Goal: Information Seeking & Learning: Learn about a topic

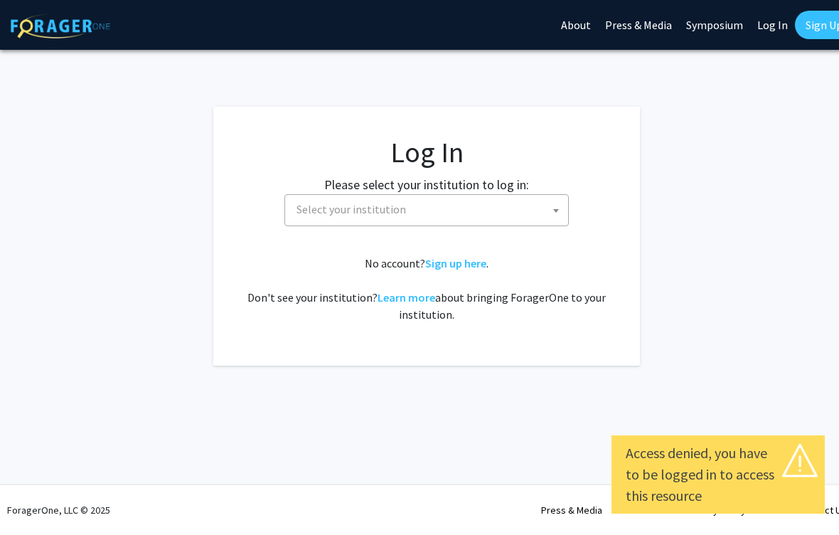
click at [335, 207] on span "Select your institution" at bounding box center [352, 209] width 110 height 14
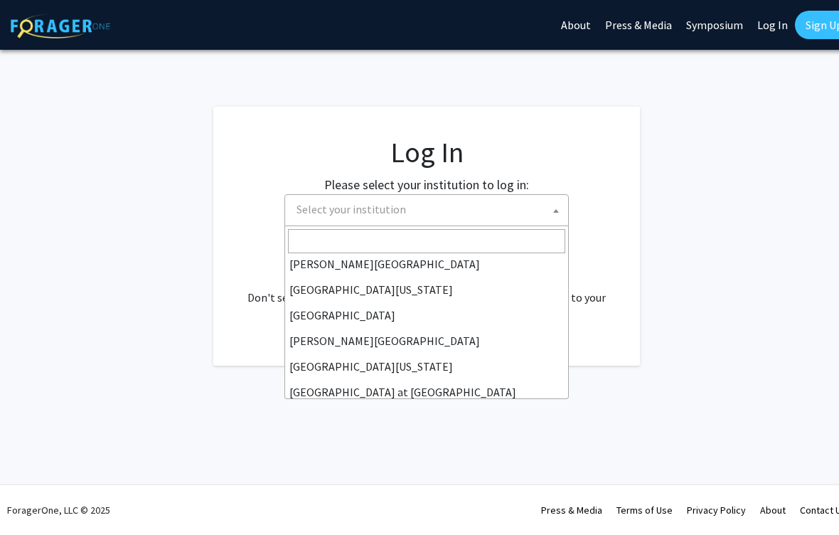
scroll to position [398, 0]
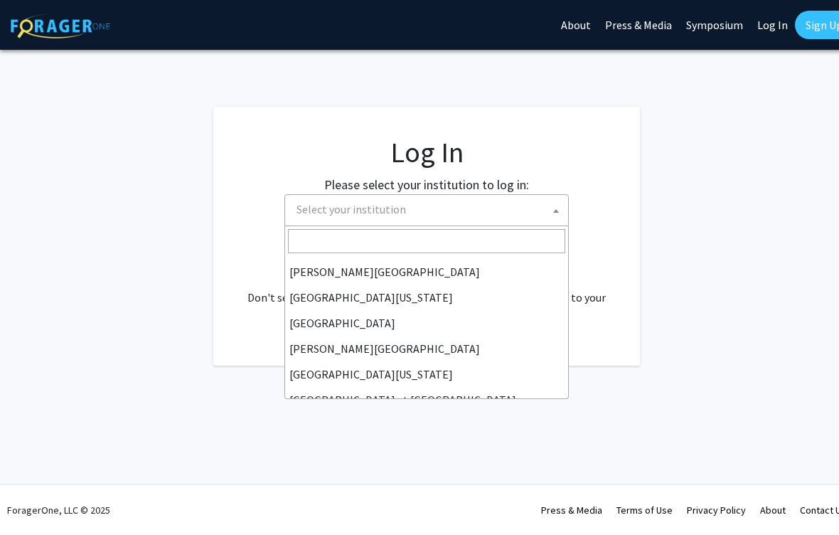
select select "24"
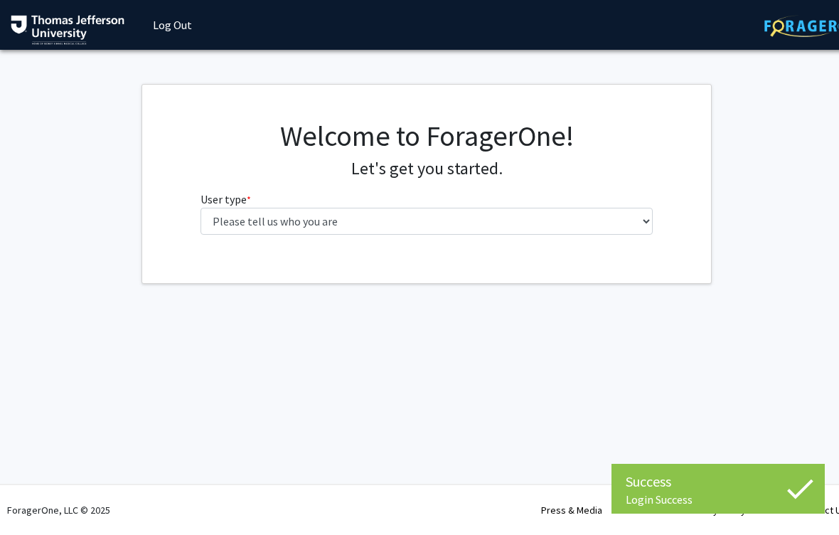
click at [287, 199] on fg-select "User type * required Please tell us who you are Undergraduate Student Master's …" at bounding box center [427, 213] width 453 height 44
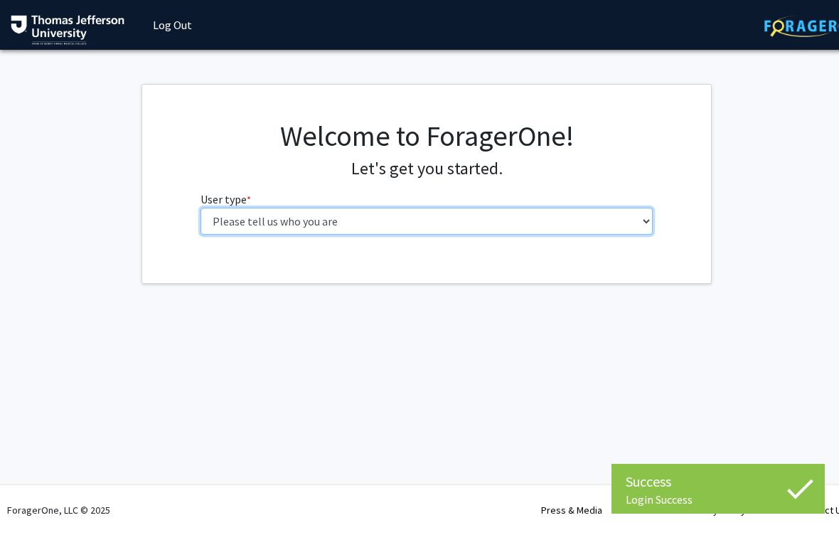
click at [288, 228] on select "Please tell us who you are Undergraduate Student Master's Student Doctoral Cand…" at bounding box center [427, 221] width 453 height 27
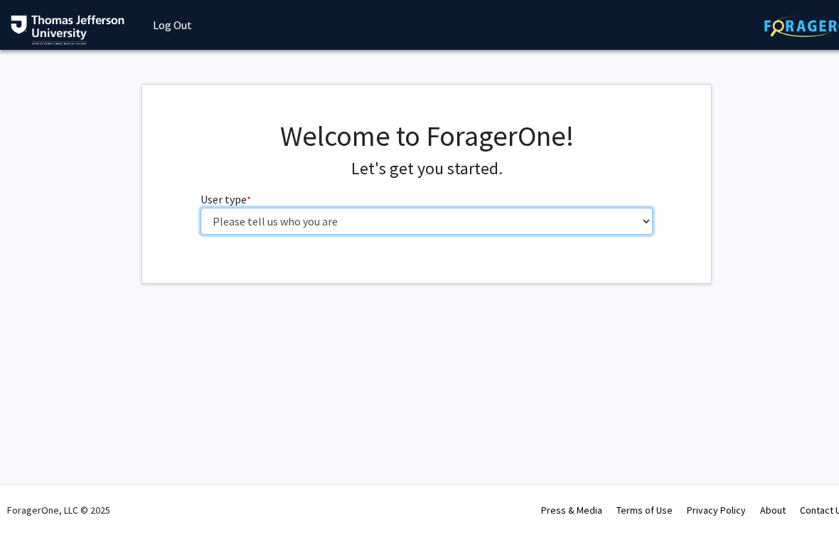
select select "3: doc"
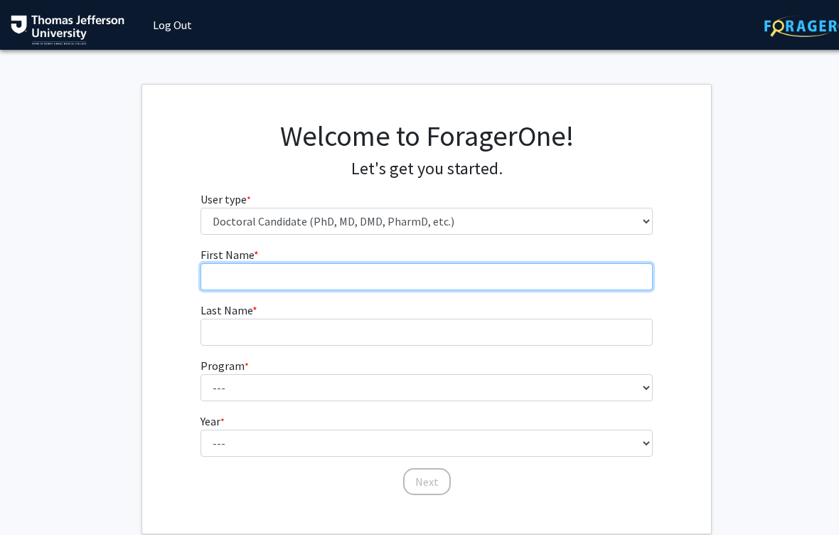
click at [275, 266] on input "First Name * required" at bounding box center [427, 276] width 453 height 27
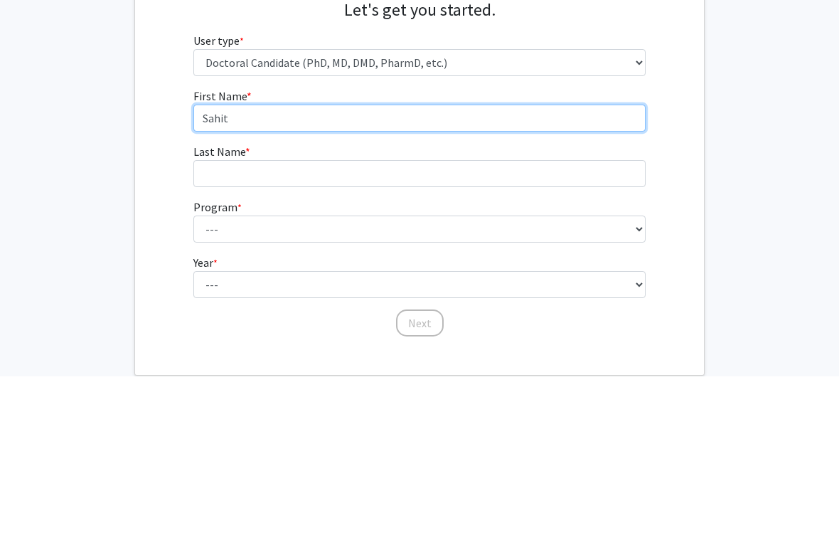
type input "Sahit"
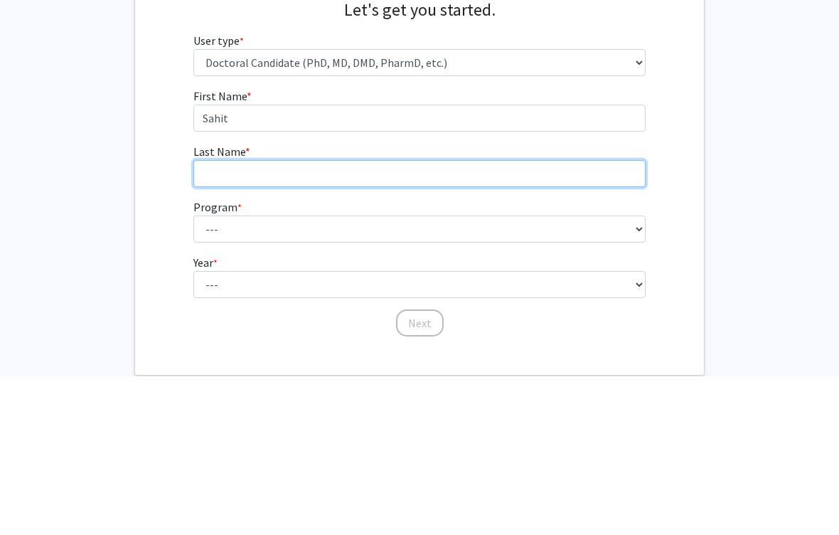
click at [333, 319] on input "Last Name * required" at bounding box center [420, 332] width 453 height 27
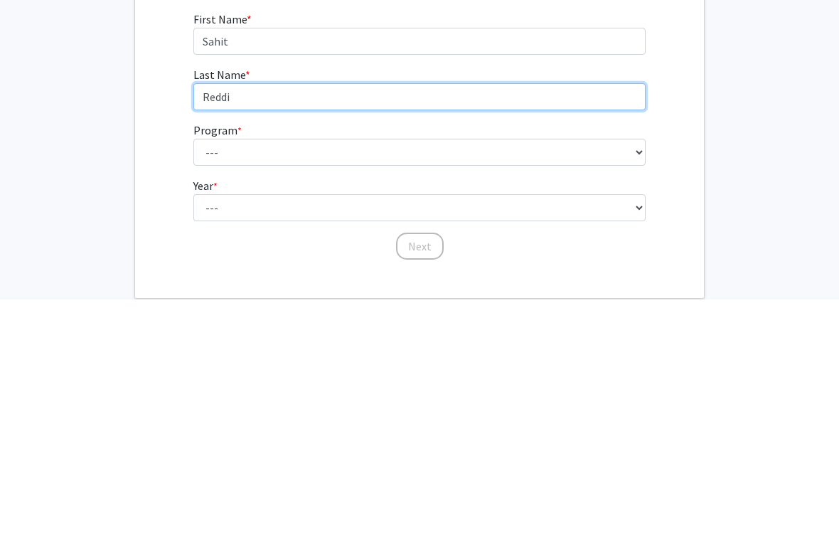
type input "Reddi"
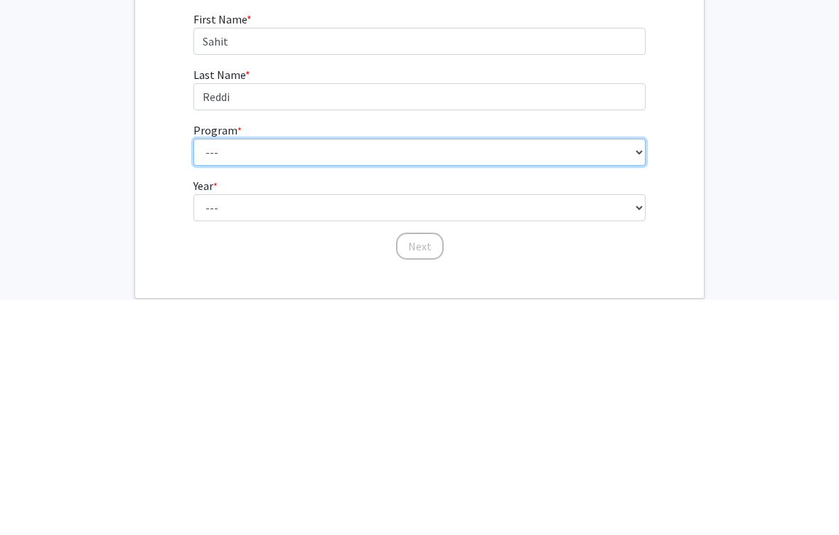
click at [381, 374] on select "--- Accelerated 3+3 BS in Health Sciences/Doctor of [MEDICAL_DATA] Accelerated …" at bounding box center [420, 387] width 453 height 27
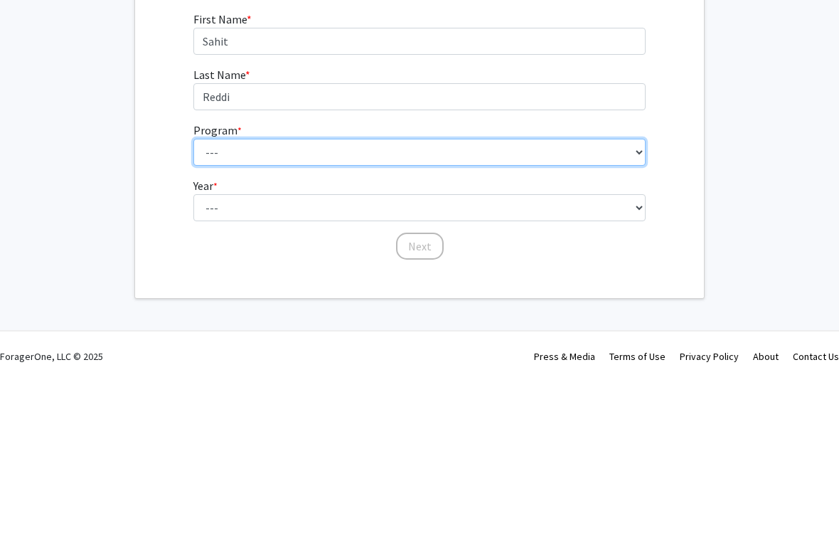
select select "35: 815"
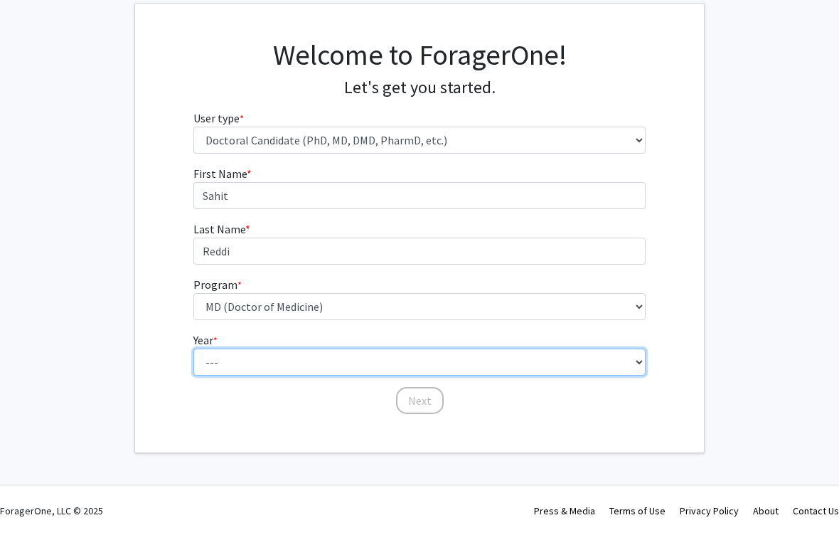
click at [263, 369] on select "--- First Year Second Year Third Year Fourth Year Fifth Year Sixth Year Seventh…" at bounding box center [420, 362] width 453 height 27
select select "1: first_year"
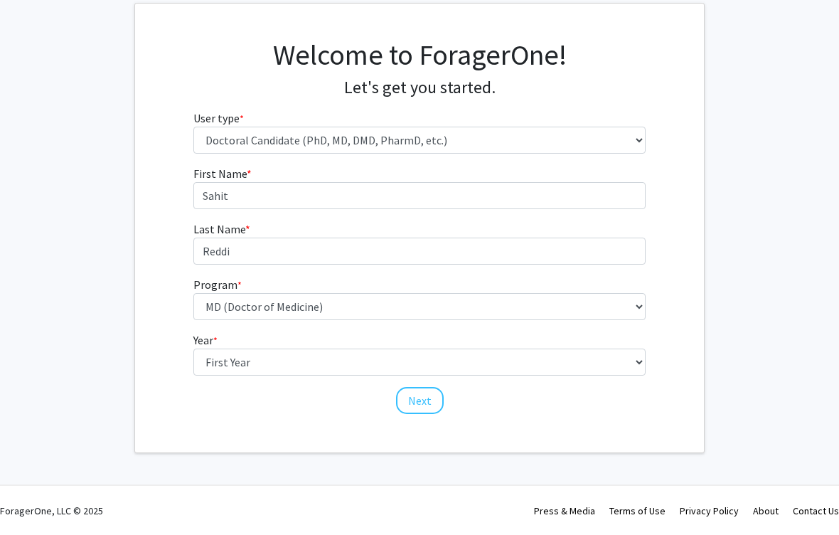
click at [416, 403] on button "Next" at bounding box center [420, 400] width 48 height 27
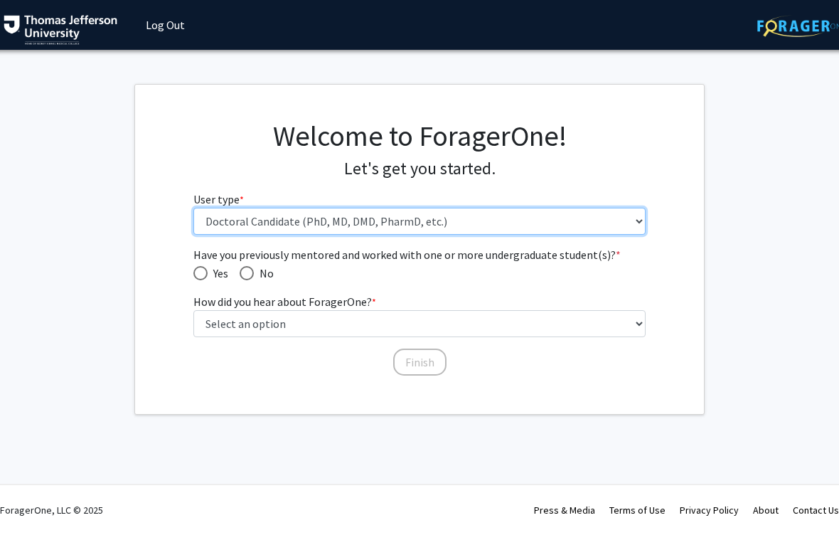
click at [354, 215] on select "Please tell us who you are Undergraduate Student Master's Student Doctoral Cand…" at bounding box center [420, 221] width 453 height 27
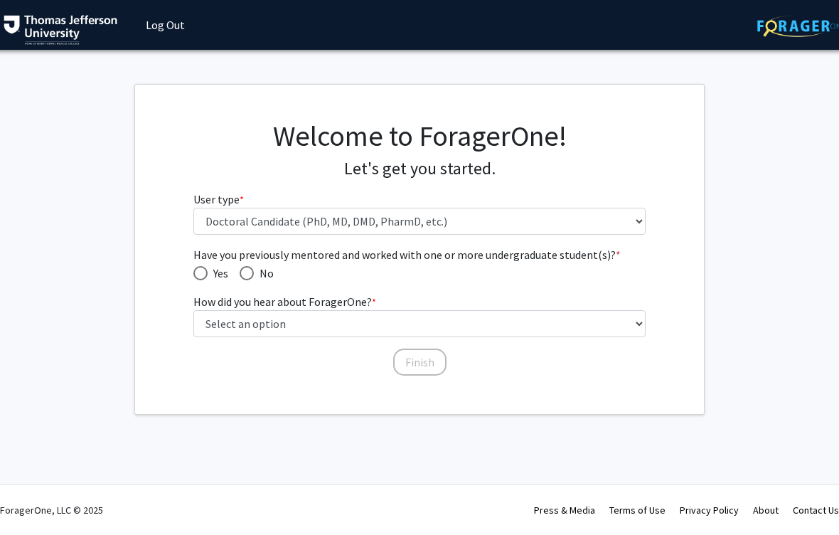
click at [250, 265] on label "No" at bounding box center [257, 273] width 34 height 17
click at [250, 266] on input "No" at bounding box center [247, 273] width 14 height 14
radio input "true"
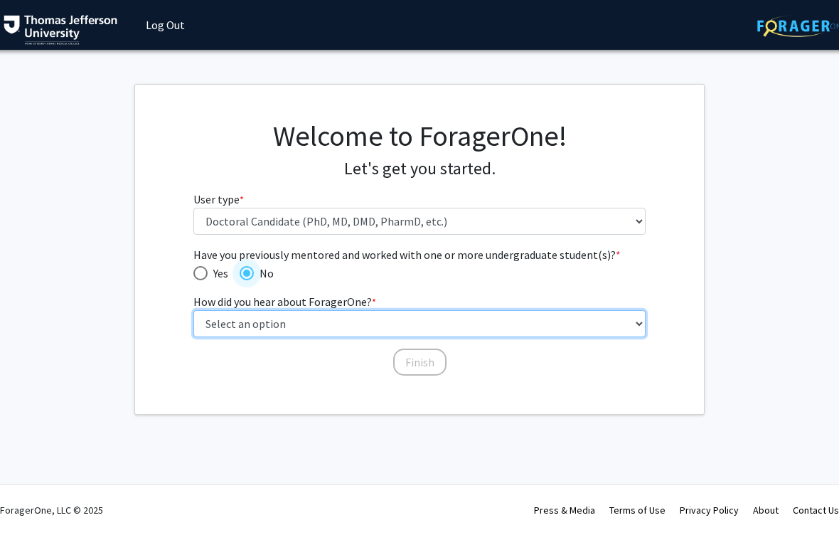
click at [334, 326] on select "Select an option Peer/student recommendation Faculty/staff recommendation Unive…" at bounding box center [420, 323] width 453 height 27
select select "3: university_website"
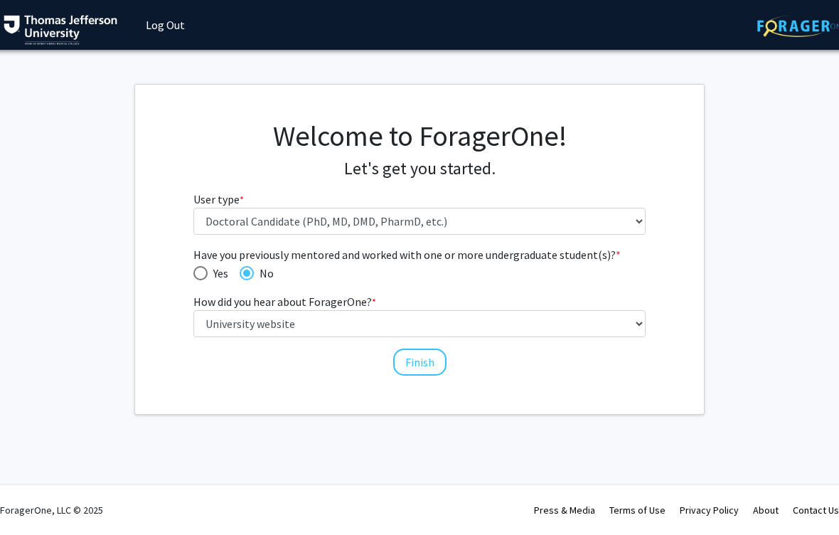
click at [423, 368] on button "Finish" at bounding box center [419, 362] width 53 height 27
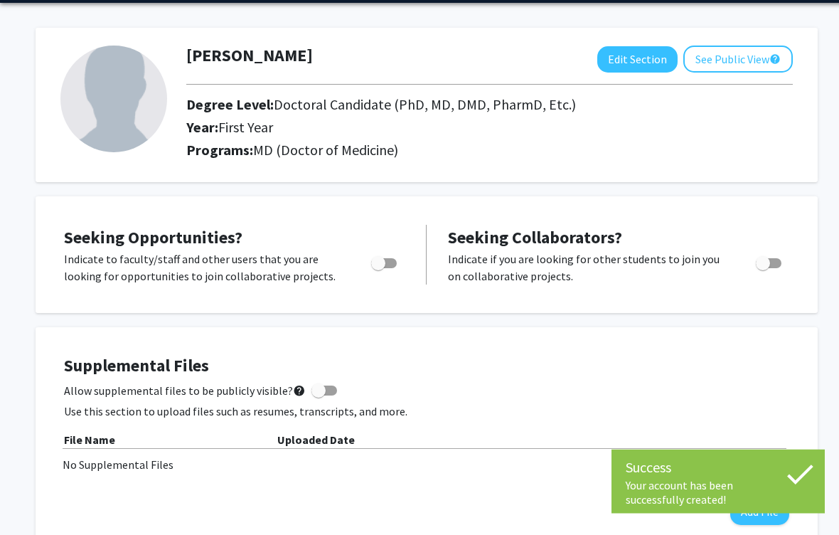
scroll to position [48, 0]
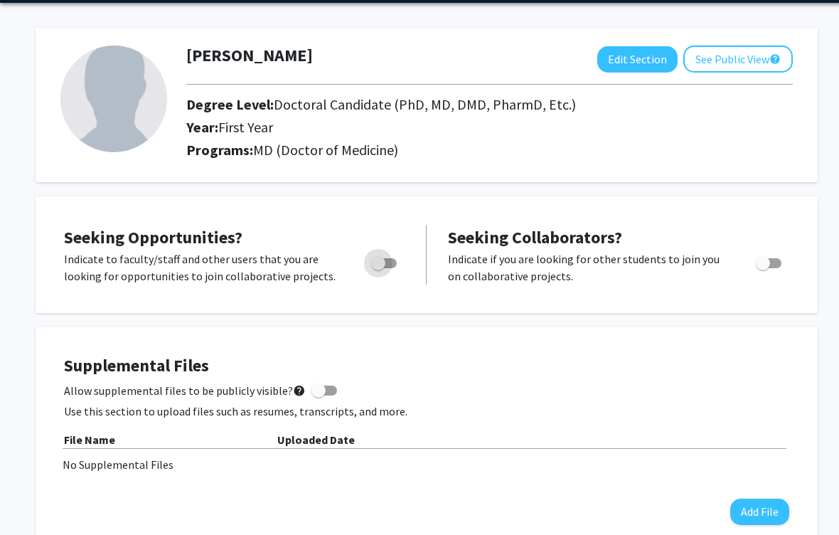
click at [381, 261] on span "Toggle" at bounding box center [378, 263] width 14 height 14
click at [378, 268] on input "Are you actively seeking opportunities?" at bounding box center [378, 268] width 1 height 1
checkbox input "true"
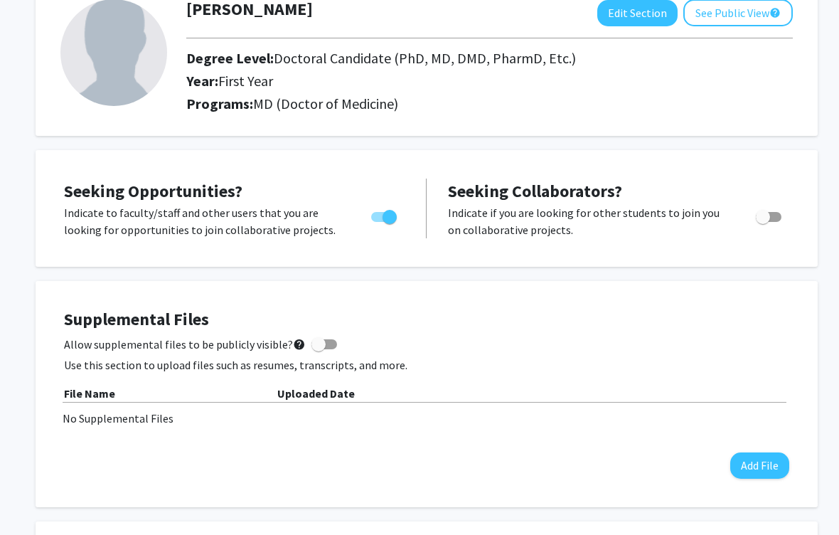
scroll to position [0, 0]
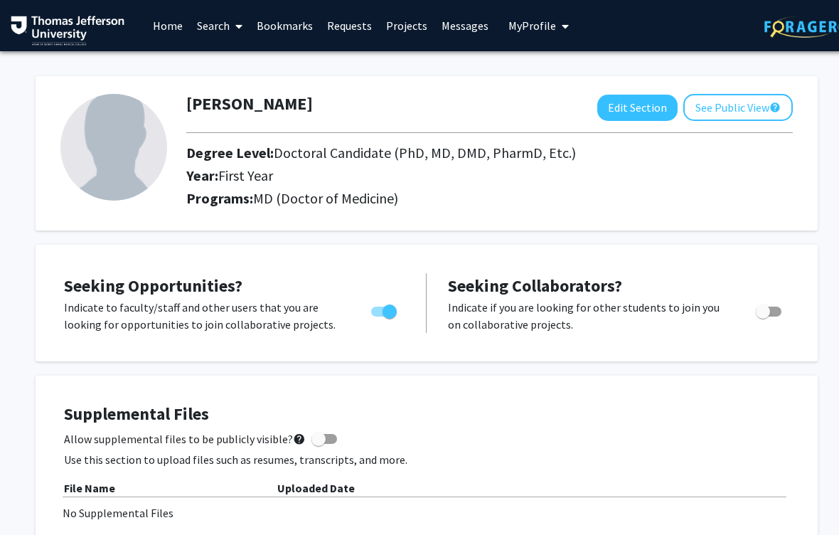
click at [406, 26] on link "Projects" at bounding box center [406, 26] width 55 height 50
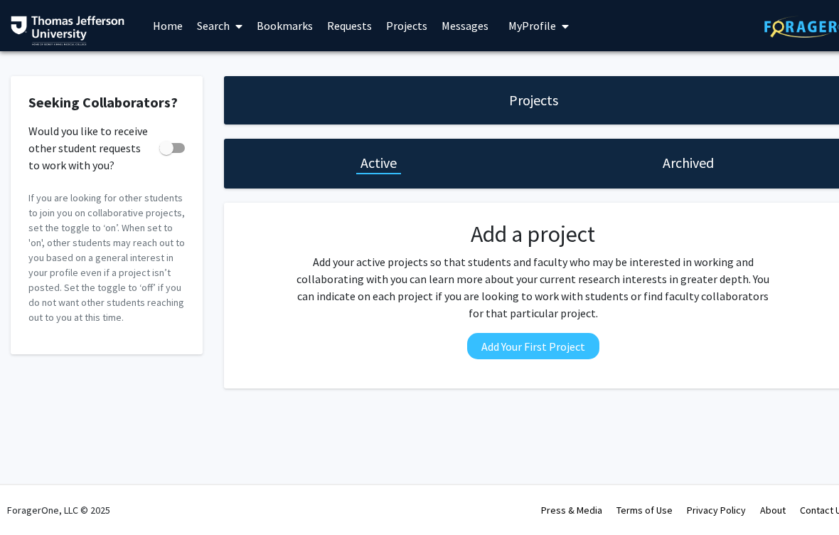
click at [233, 16] on span at bounding box center [236, 26] width 13 height 50
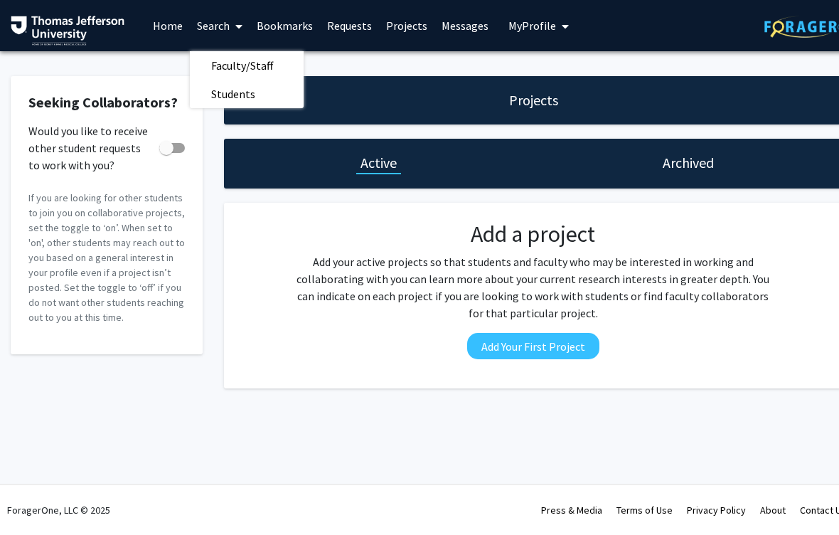
click at [260, 56] on span "Faculty/Staff" at bounding box center [242, 65] width 105 height 28
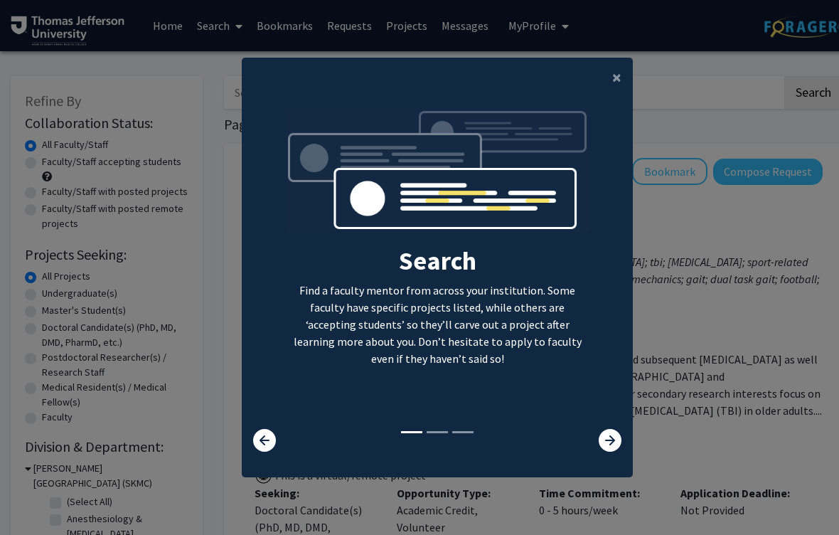
click at [608, 451] on icon at bounding box center [610, 440] width 23 height 23
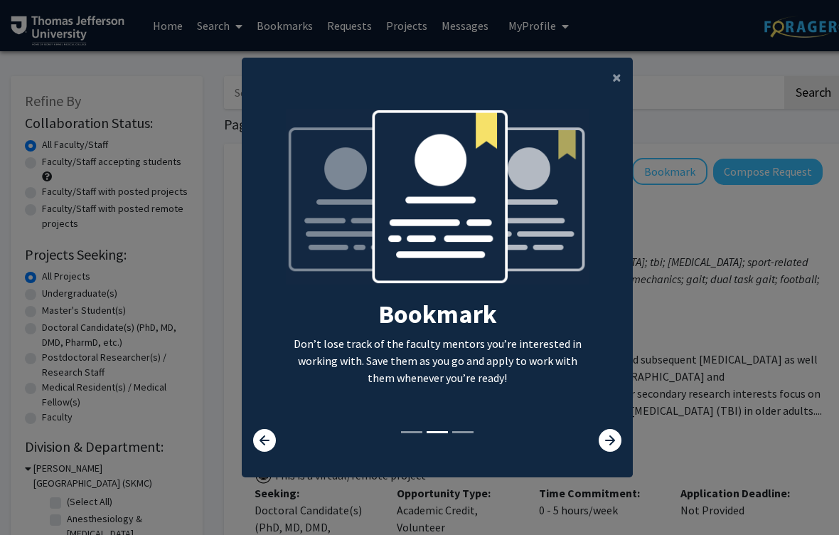
click at [609, 452] on icon at bounding box center [610, 440] width 23 height 23
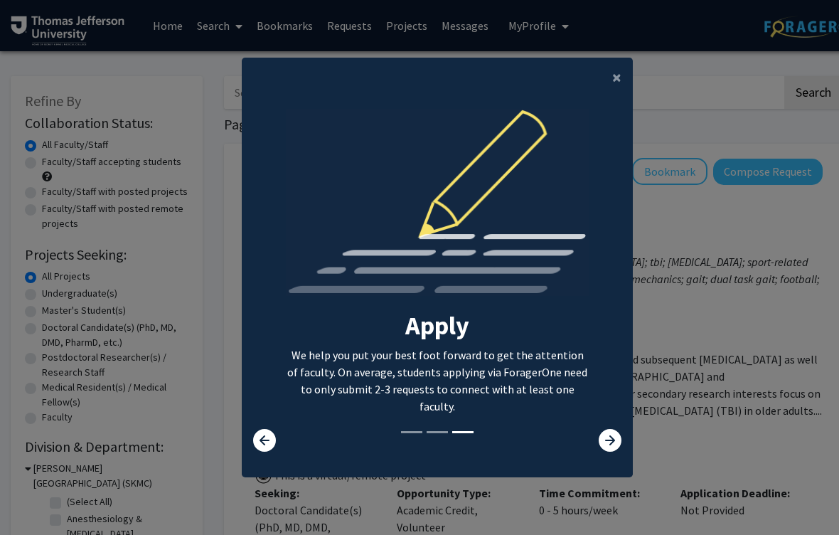
click at [613, 452] on icon at bounding box center [610, 440] width 23 height 23
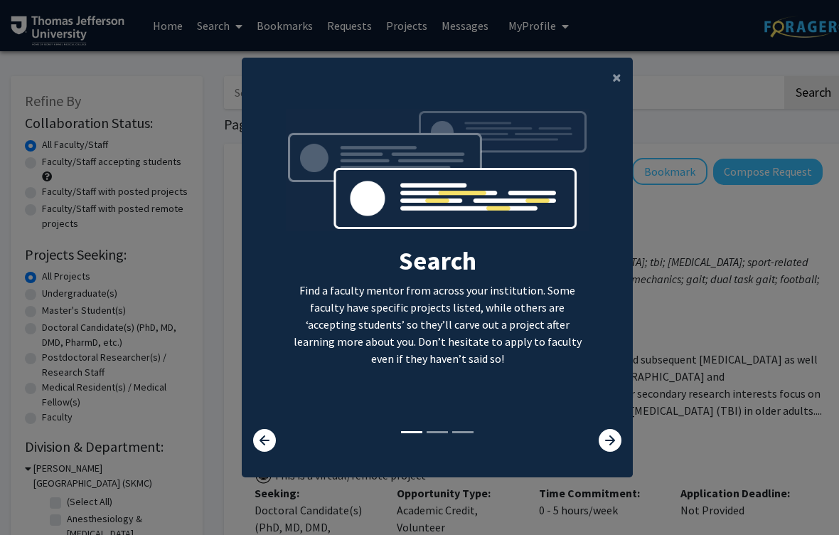
click at [618, 84] on span "×" at bounding box center [617, 77] width 9 height 22
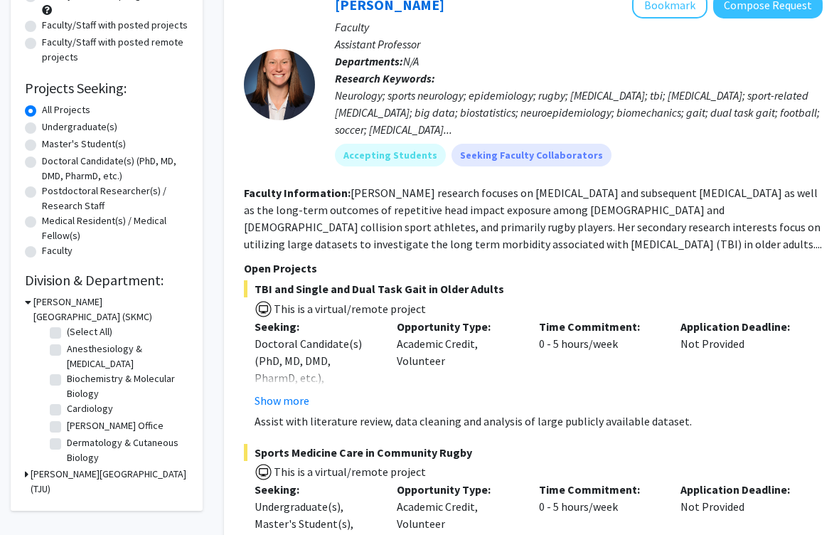
scroll to position [2, 0]
click at [67, 354] on label "Anesthesiology & [MEDICAL_DATA]" at bounding box center [126, 358] width 118 height 30
click at [67, 352] on input "Anesthesiology & [MEDICAL_DATA]" at bounding box center [71, 347] width 9 height 9
checkbox input "true"
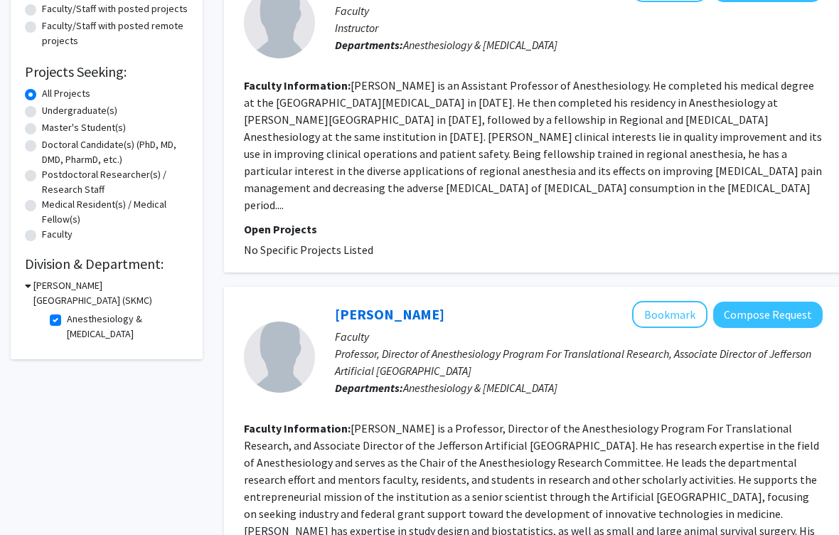
click at [67, 319] on label "Anesthesiology & [MEDICAL_DATA]" at bounding box center [126, 327] width 118 height 30
click at [67, 319] on input "Anesthesiology & [MEDICAL_DATA]" at bounding box center [71, 316] width 9 height 9
checkbox input "false"
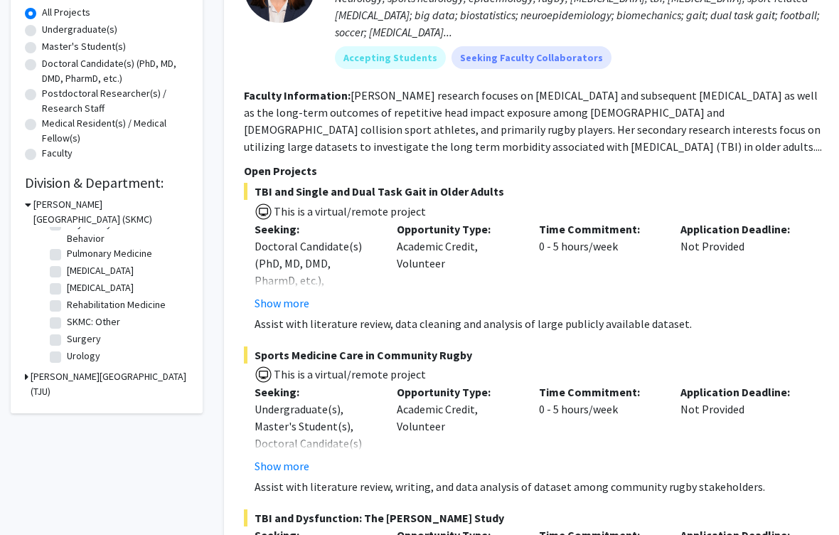
scroll to position [622, 0]
click at [90, 354] on label "Urology" at bounding box center [83, 356] width 33 height 15
click at [76, 354] on input "Urology" at bounding box center [71, 353] width 9 height 9
checkbox input "true"
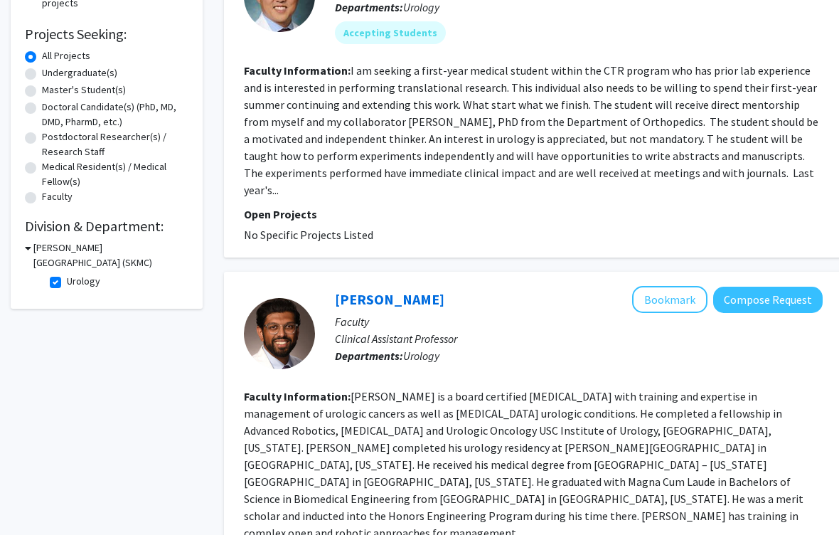
scroll to position [221, 0]
click at [692, 171] on fg-read-more "I am seeking a first-year medical student within the CTR program who has prior …" at bounding box center [531, 130] width 575 height 134
click at [687, 173] on fg-read-more "I am seeking a first-year medical student within the CTR program who has prior …" at bounding box center [531, 130] width 575 height 134
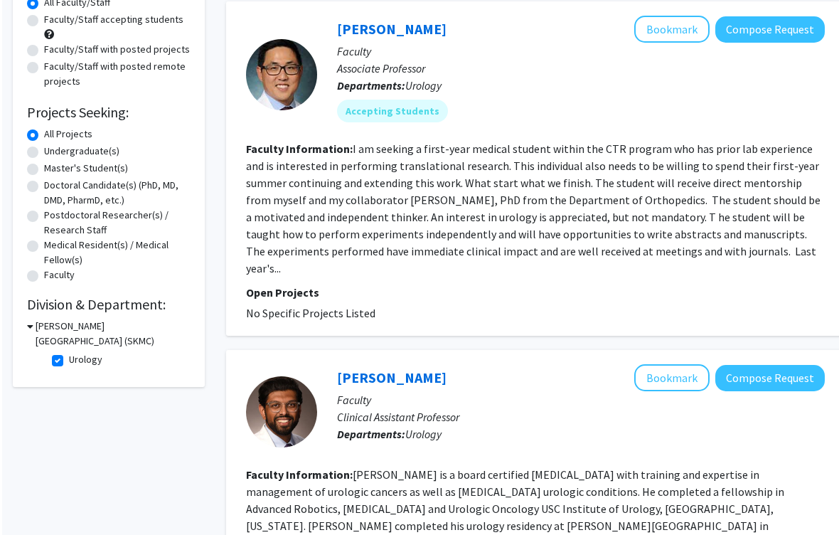
scroll to position [138, 0]
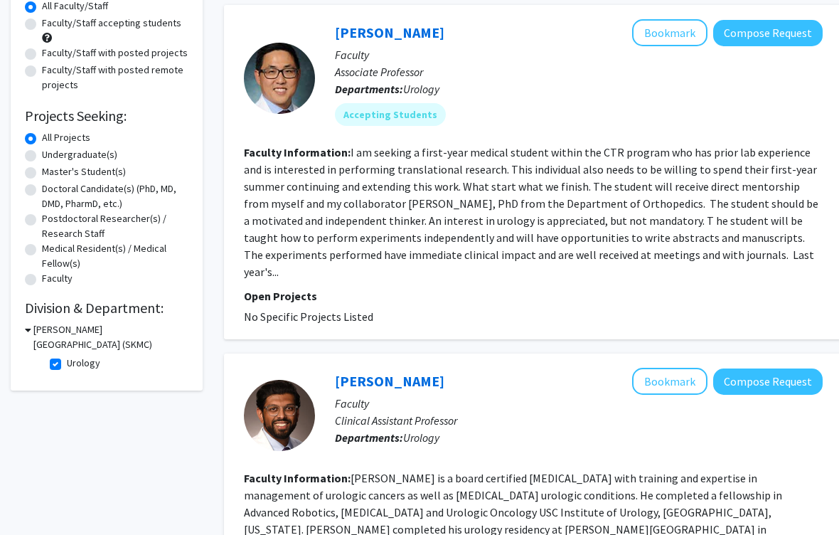
click at [378, 38] on link "[PERSON_NAME]" at bounding box center [390, 33] width 110 height 18
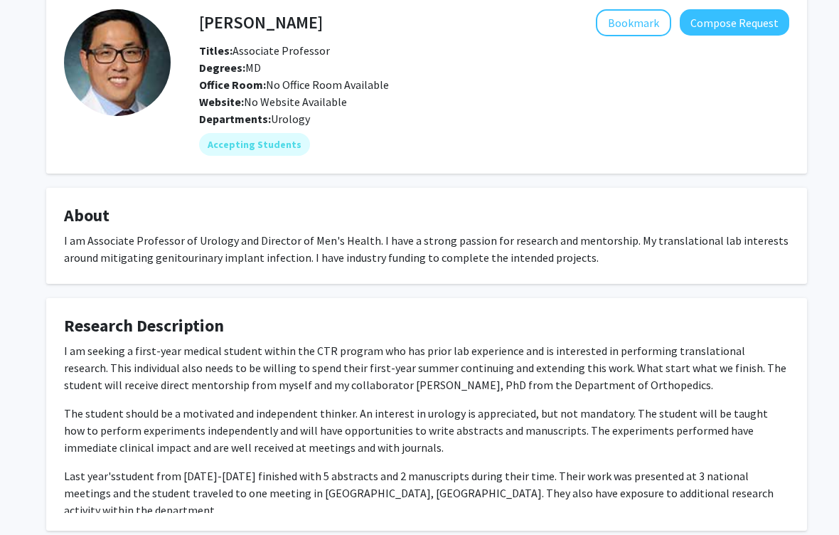
scroll to position [70, 0]
click at [741, 23] on button "Compose Request" at bounding box center [735, 23] width 110 height 26
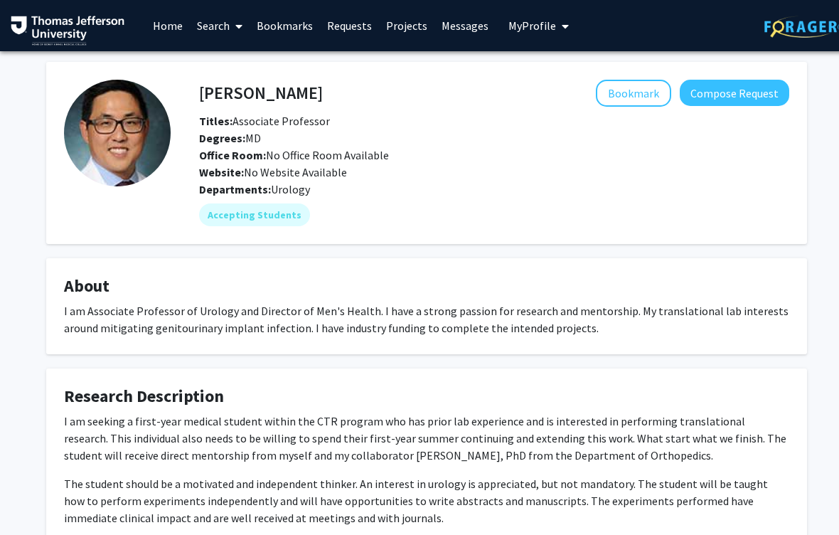
scroll to position [70, 0]
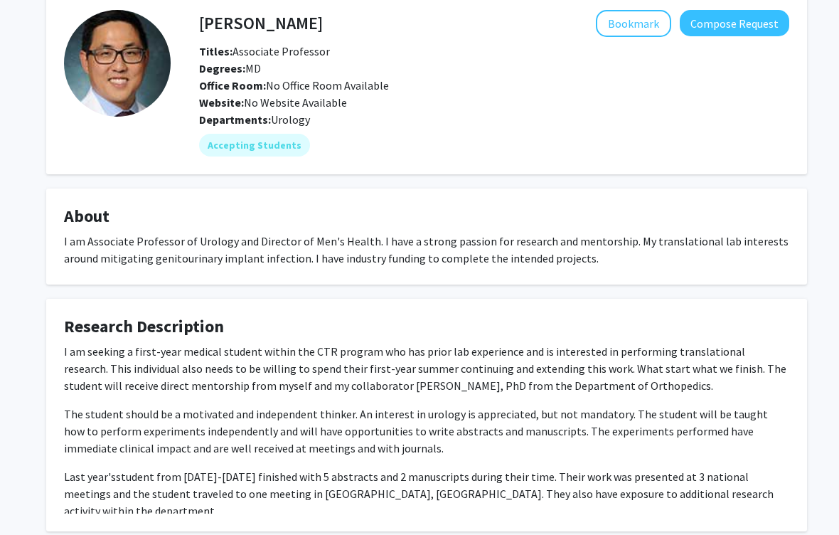
click at [650, 28] on button "Bookmark" at bounding box center [633, 23] width 75 height 27
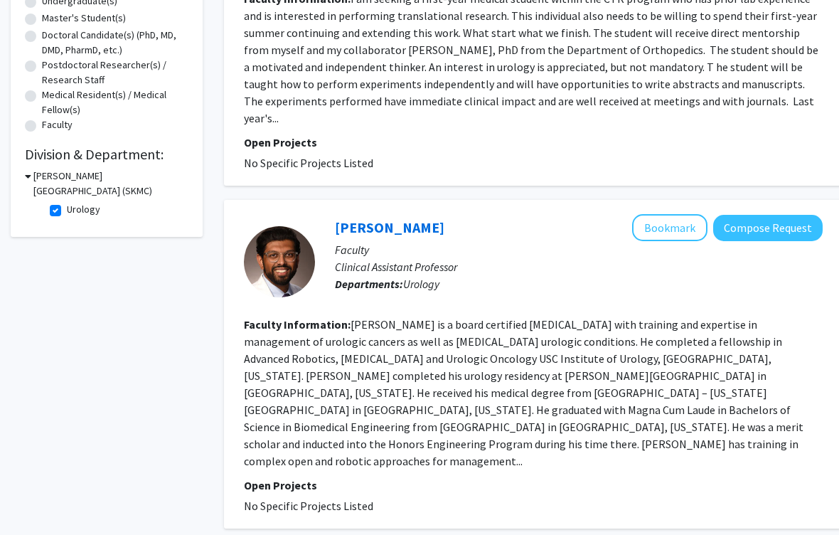
scroll to position [292, 0]
click at [558, 344] on fg-read-more "[PERSON_NAME] is a board certified [MEDICAL_DATA] with training and expertise i…" at bounding box center [524, 393] width 560 height 151
click at [374, 219] on link "[PERSON_NAME]" at bounding box center [390, 228] width 110 height 18
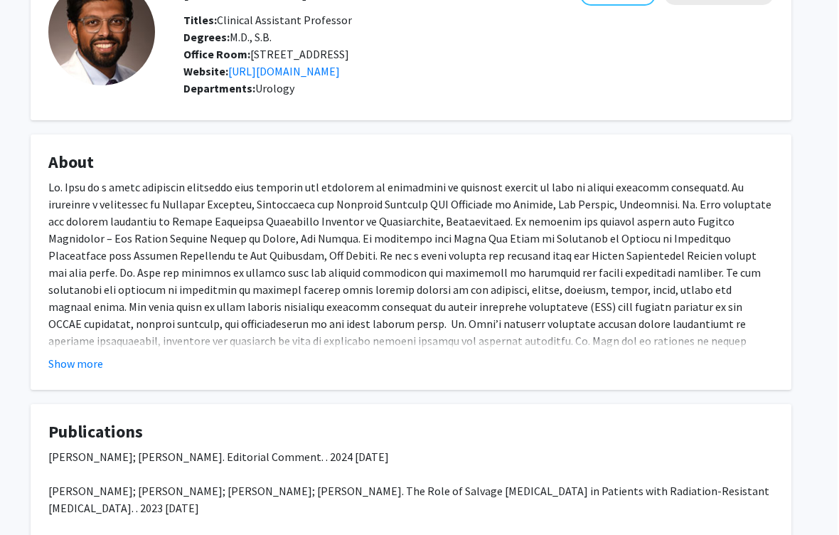
scroll to position [100, 14]
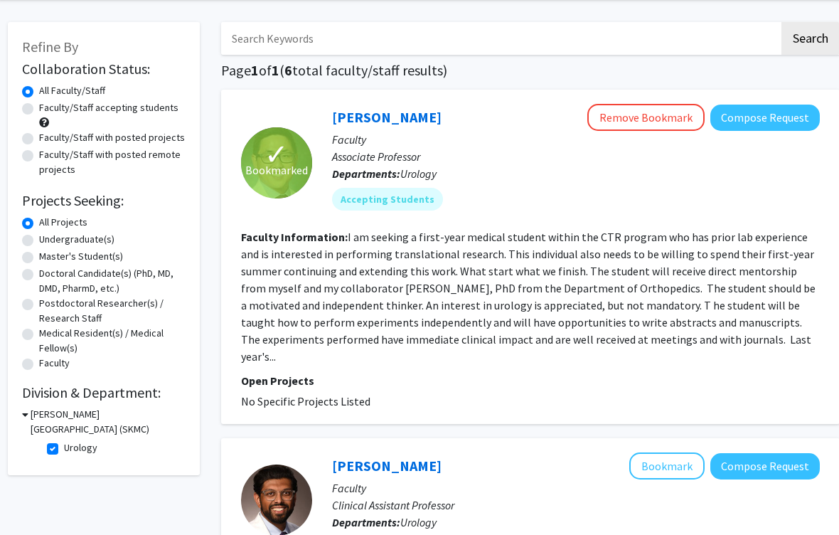
scroll to position [53, 3]
click at [64, 450] on label "Urology" at bounding box center [80, 448] width 33 height 15
click at [64, 450] on input "Urology" at bounding box center [68, 445] width 9 height 9
checkbox input "false"
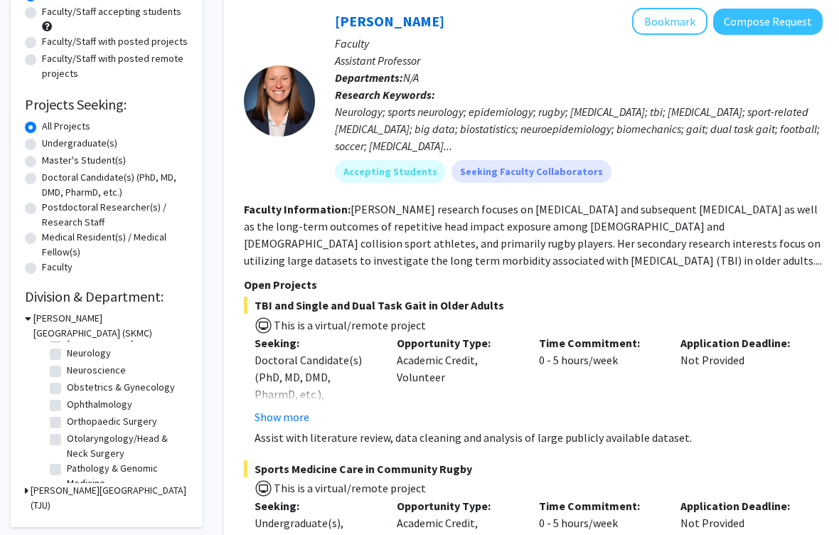
scroll to position [400, 0]
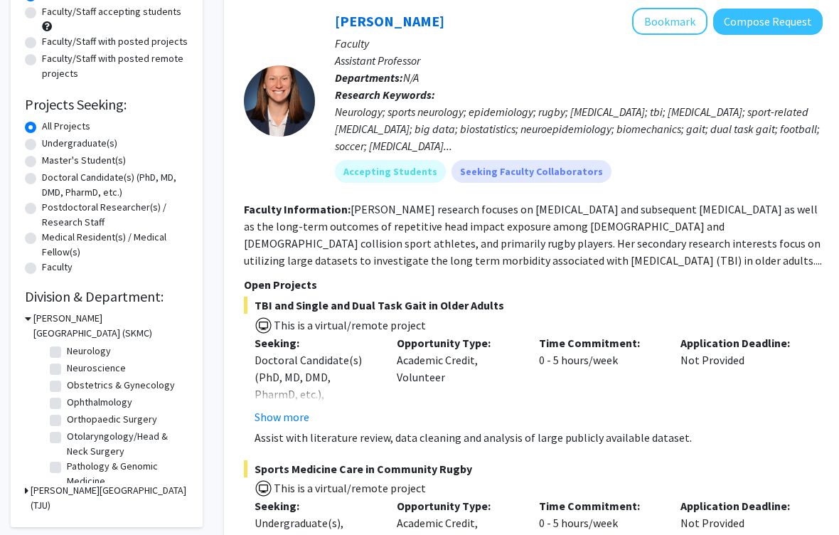
click at [67, 420] on label "Orthopaedic Surgery" at bounding box center [112, 419] width 90 height 15
click at [67, 420] on input "Orthopaedic Surgery" at bounding box center [71, 416] width 9 height 9
checkbox input "true"
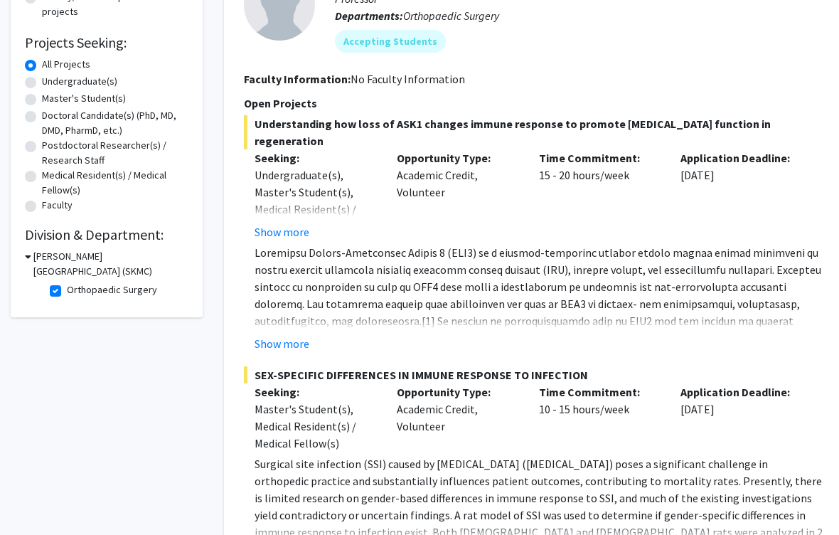
scroll to position [228, 0]
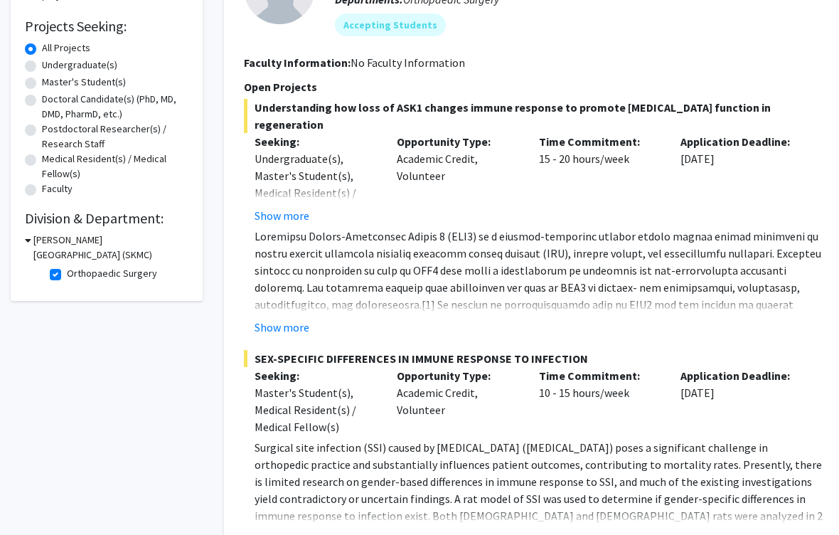
click at [67, 274] on label "Orthopaedic Surgery" at bounding box center [112, 273] width 90 height 15
click at [67, 274] on input "Orthopaedic Surgery" at bounding box center [71, 270] width 9 height 9
checkbox input "false"
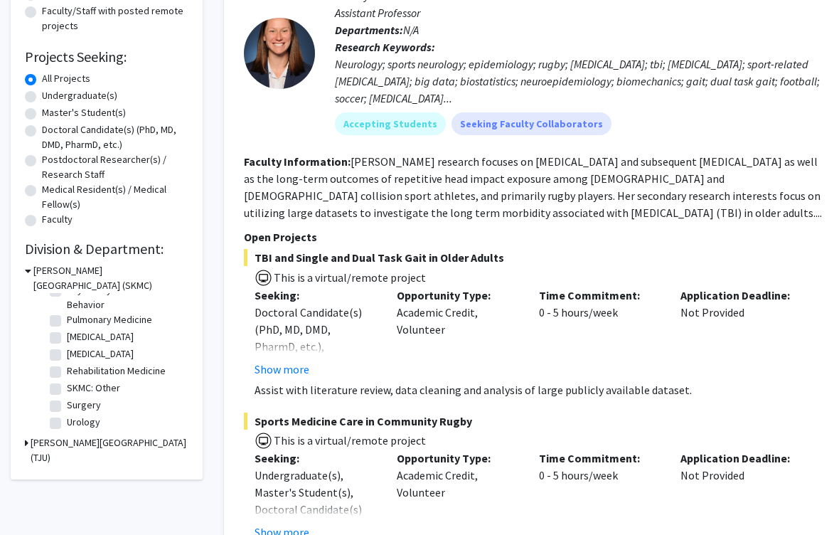
scroll to position [622, 0]
click at [67, 402] on label "Surgery" at bounding box center [84, 405] width 34 height 15
click at [67, 402] on input "Surgery" at bounding box center [71, 402] width 9 height 9
checkbox input "true"
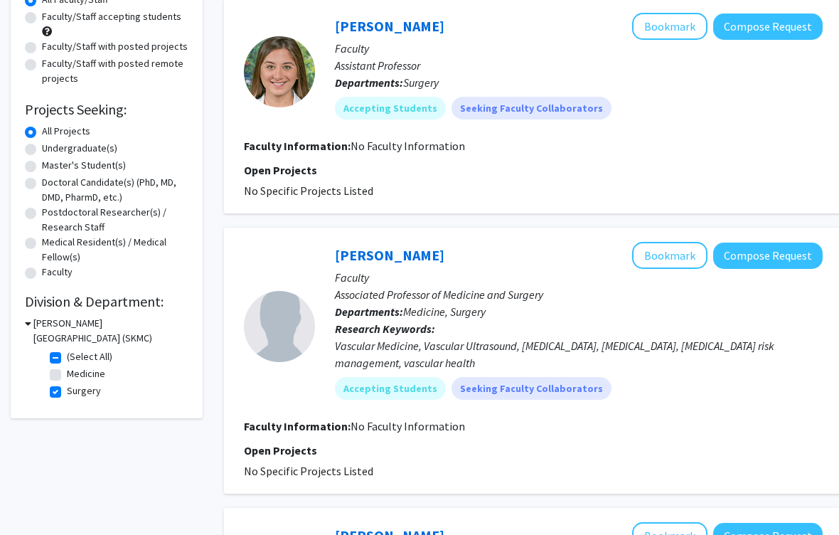
scroll to position [206, 0]
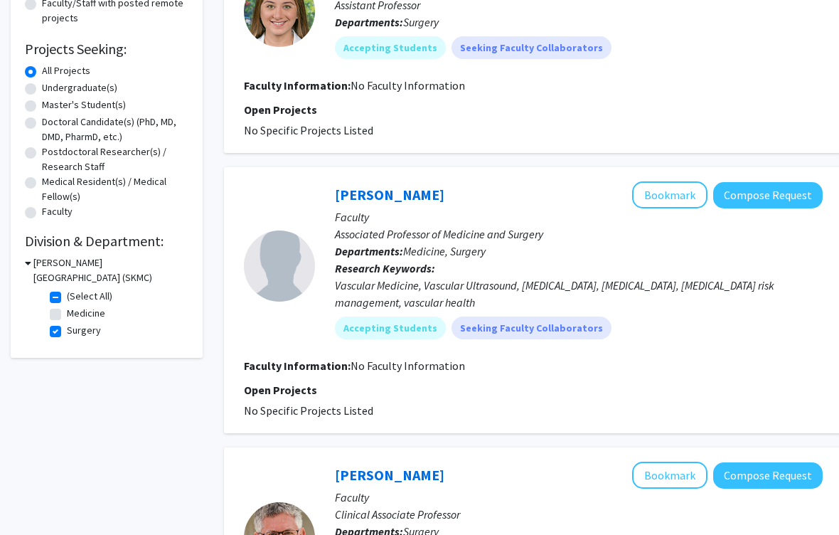
click at [67, 329] on label "Surgery" at bounding box center [84, 330] width 34 height 15
click at [67, 329] on input "Surgery" at bounding box center [71, 327] width 9 height 9
checkbox input "false"
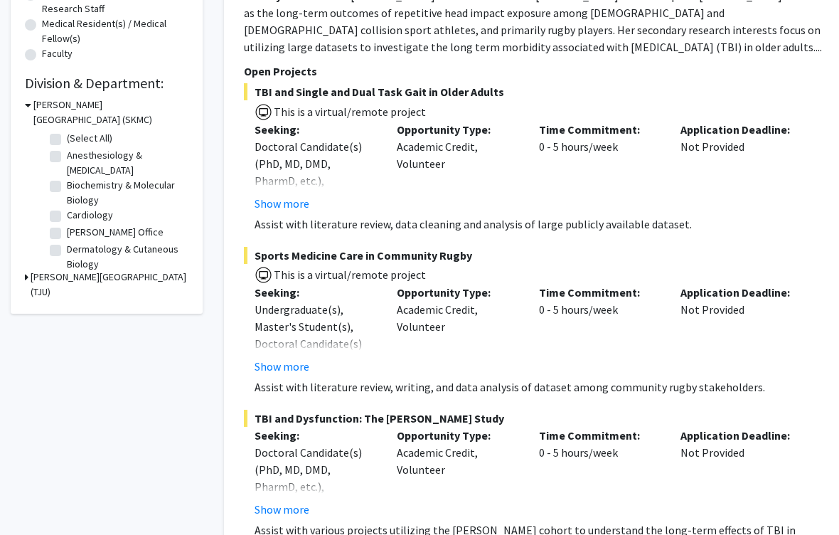
scroll to position [364, 0]
click at [128, 277] on h3 "[PERSON_NAME][GEOGRAPHIC_DATA] (TJU)" at bounding box center [110, 284] width 158 height 30
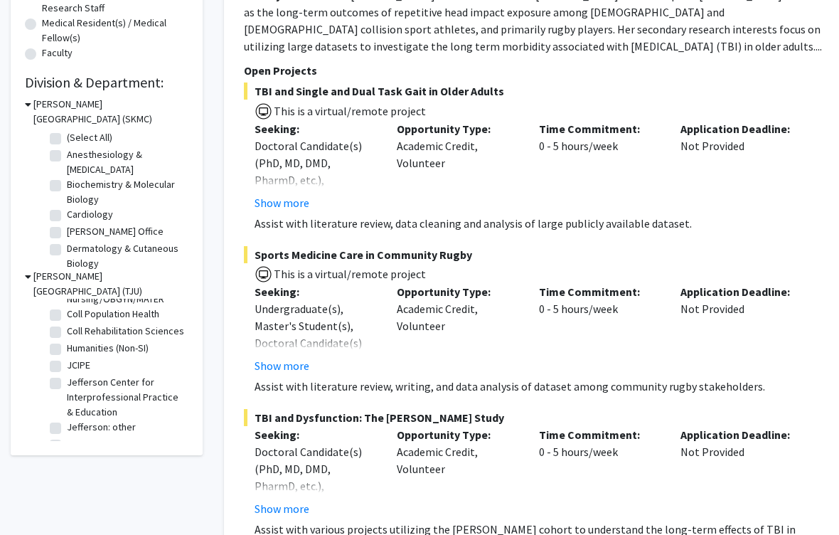
scroll to position [95, 0]
click at [21, 270] on div "Refine By Collaboration Status: Collaboration Status All Faculty/Staff Collabor…" at bounding box center [107, 83] width 192 height 743
click at [33, 273] on h3 "[PERSON_NAME][GEOGRAPHIC_DATA] (TJU)" at bounding box center [110, 284] width 155 height 30
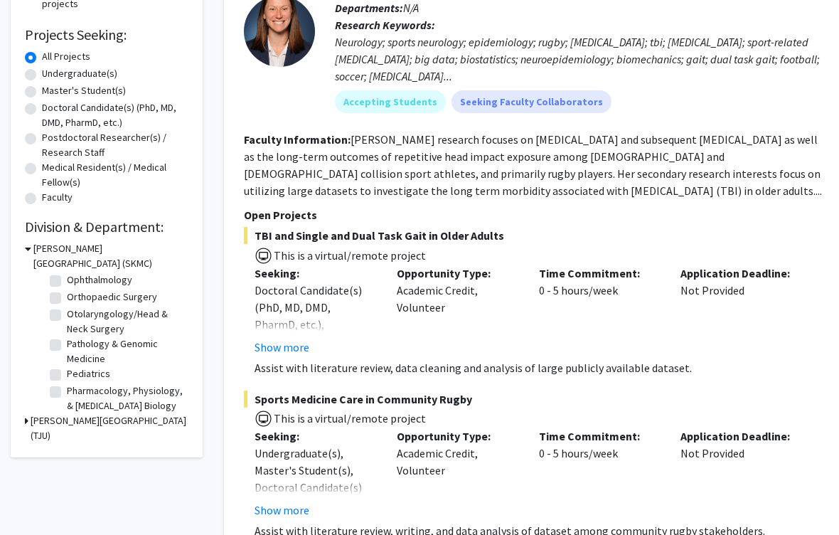
scroll to position [453, 0]
click at [42, 161] on label "Medical Resident(s) / Medical Fellow(s)" at bounding box center [115, 175] width 147 height 30
click at [42, 161] on input "Medical Resident(s) / Medical Fellow(s)" at bounding box center [46, 164] width 9 height 9
radio input "true"
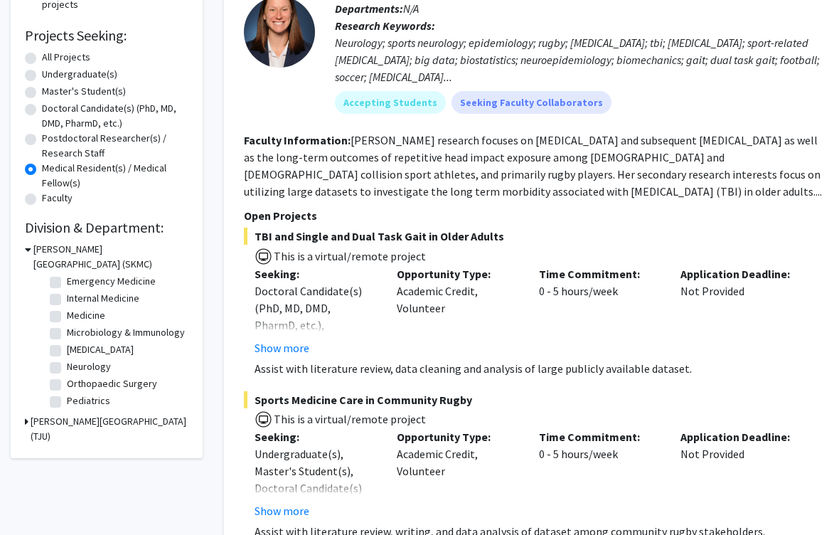
scroll to position [18, 0]
click at [27, 243] on icon at bounding box center [28, 250] width 6 height 15
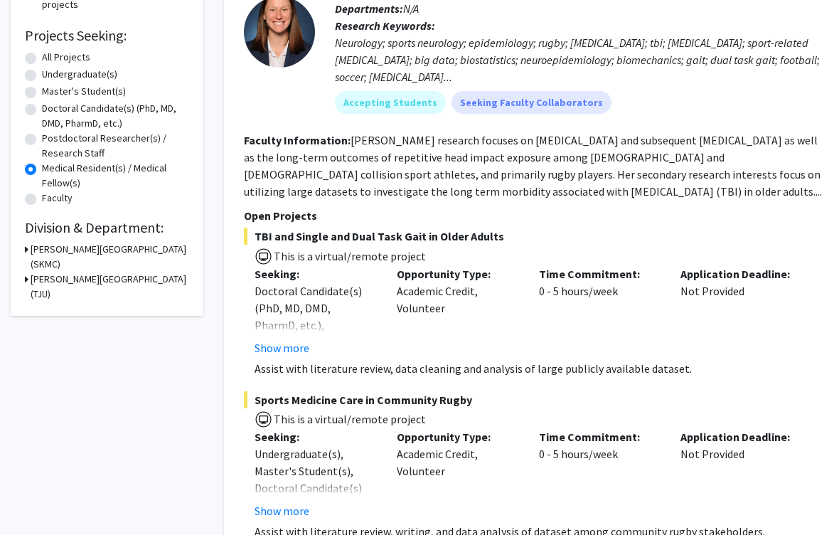
click at [31, 252] on h3 "[PERSON_NAME][GEOGRAPHIC_DATA] (SKMC)" at bounding box center [110, 257] width 158 height 30
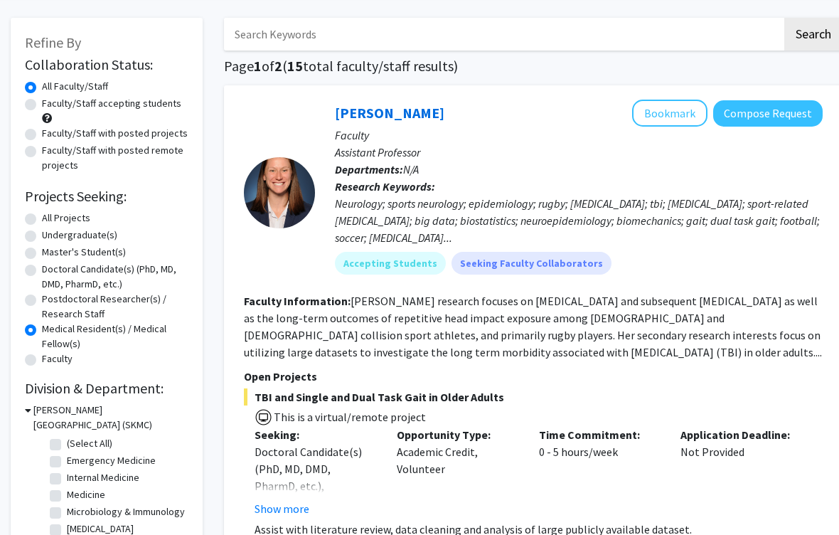
scroll to position [62, 0]
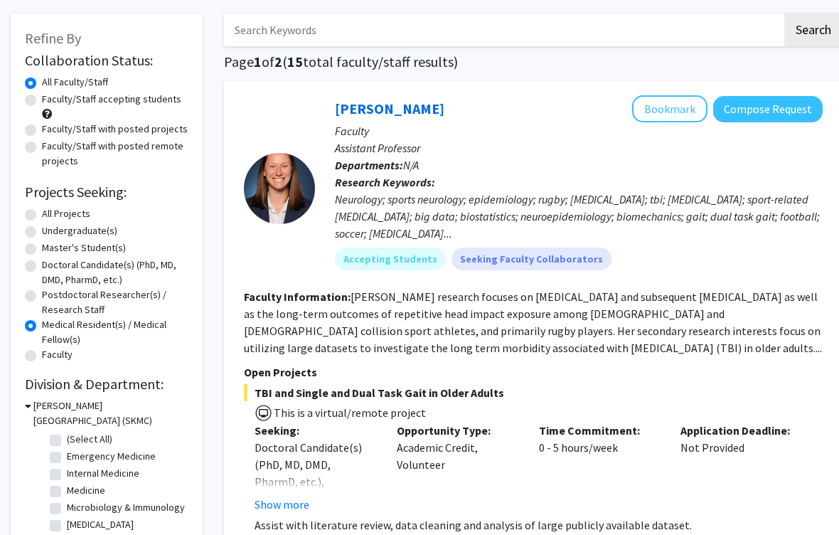
click at [29, 196] on h2 "Projects Seeking:" at bounding box center [107, 192] width 164 height 17
click at [42, 263] on label "Doctoral Candidate(s) (PhD, MD, DMD, PharmD, etc.)" at bounding box center [115, 273] width 147 height 30
click at [42, 263] on input "Doctoral Candidate(s) (PhD, MD, DMD, PharmD, etc.)" at bounding box center [46, 262] width 9 height 9
radio input "true"
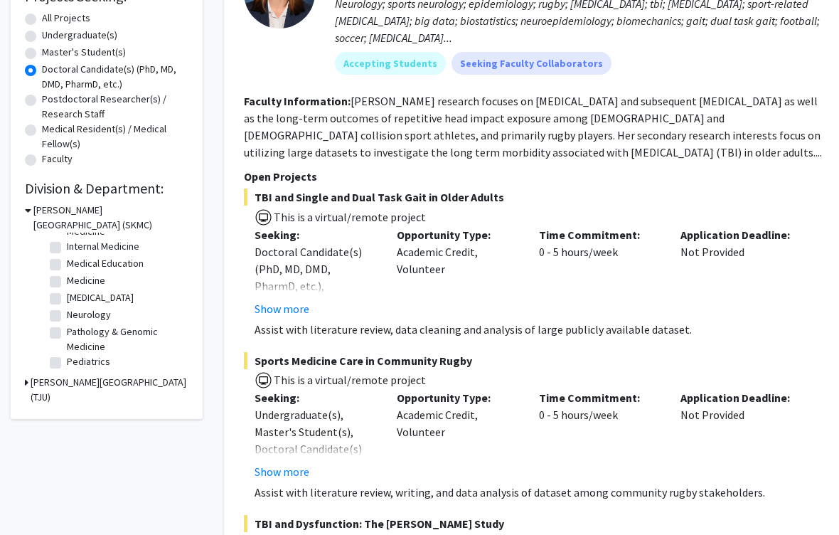
scroll to position [91, 0]
click at [29, 204] on icon at bounding box center [28, 210] width 6 height 15
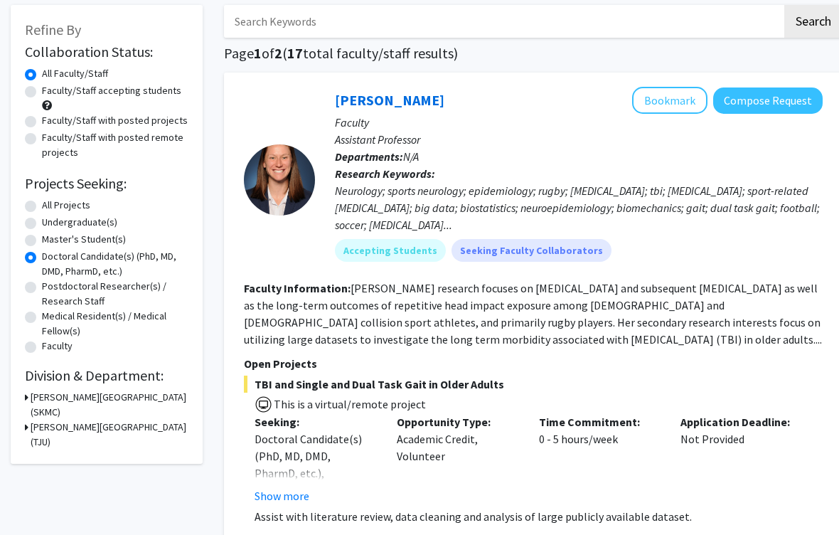
scroll to position [70, 0]
click at [18, 420] on div "Refine By Collaboration Status: Collaboration Status All Faculty/Staff Collabor…" at bounding box center [107, 235] width 192 height 459
click at [28, 392] on icon at bounding box center [27, 398] width 4 height 15
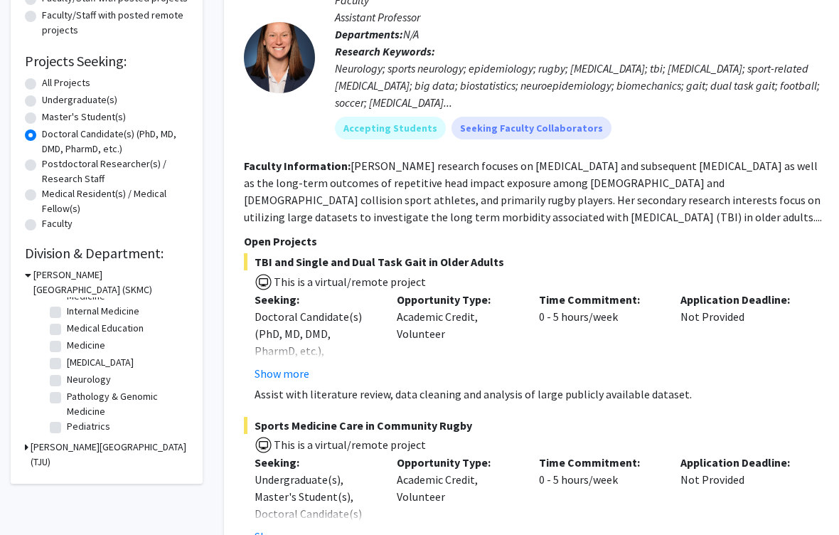
scroll to position [91, 0]
click at [110, 357] on label "[MEDICAL_DATA]" at bounding box center [100, 363] width 67 height 15
click at [76, 357] on input "[MEDICAL_DATA]" at bounding box center [71, 360] width 9 height 9
checkbox input "true"
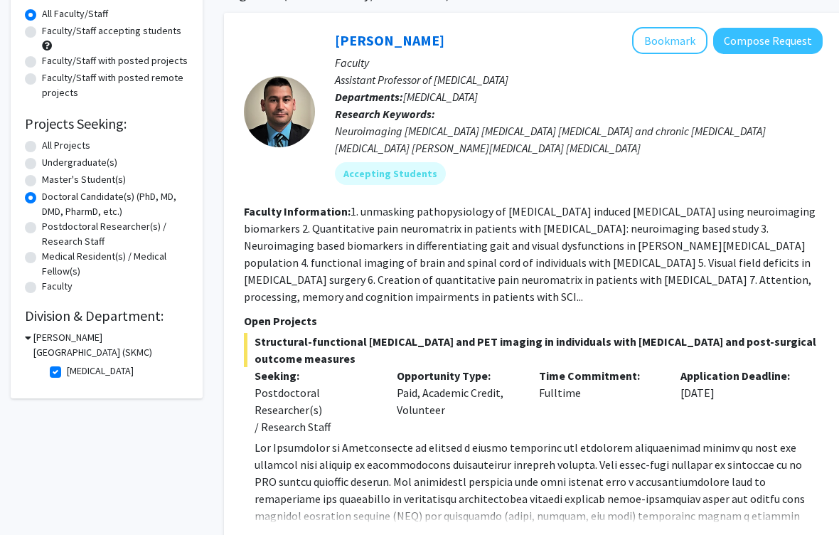
scroll to position [129, 0]
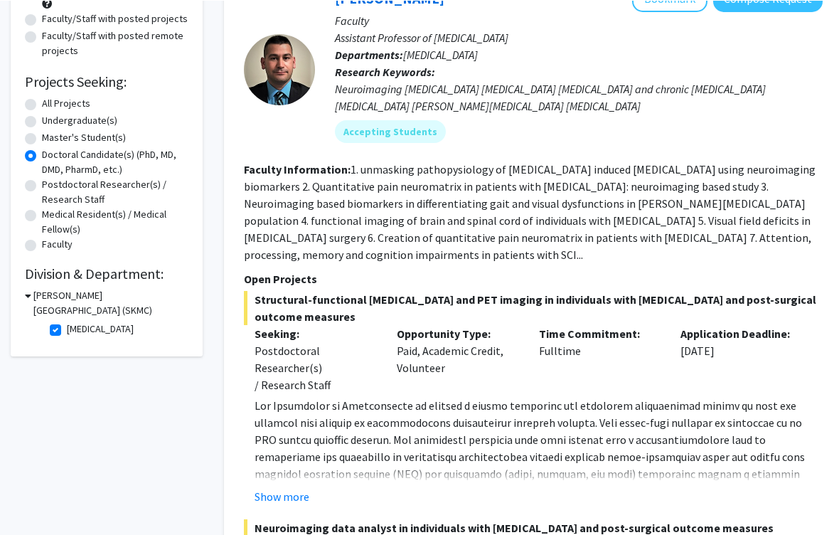
click at [55, 316] on h3 "[PERSON_NAME][GEOGRAPHIC_DATA] (SKMC)" at bounding box center [110, 302] width 155 height 30
click at [28, 295] on icon at bounding box center [27, 295] width 4 height 15
click at [67, 326] on label "[MEDICAL_DATA]" at bounding box center [100, 329] width 67 height 15
click at [67, 326] on input "[MEDICAL_DATA]" at bounding box center [71, 326] width 9 height 9
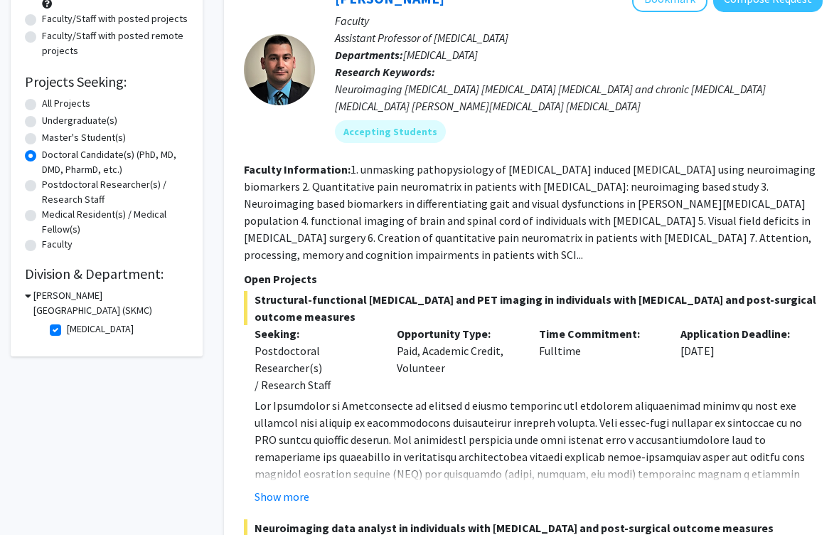
checkbox input "false"
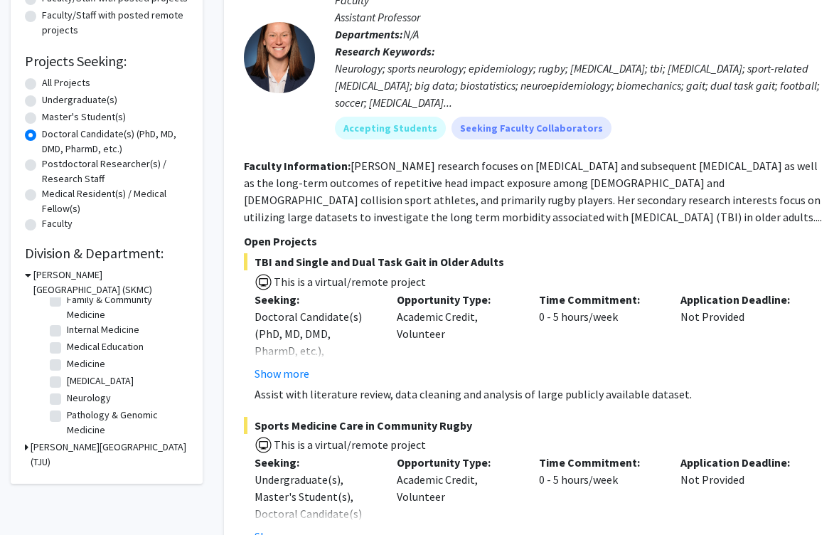
scroll to position [71, 0]
click at [121, 346] on label "Medical Education" at bounding box center [105, 348] width 77 height 15
click at [76, 346] on input "Medical Education" at bounding box center [71, 345] width 9 height 9
checkbox input "true"
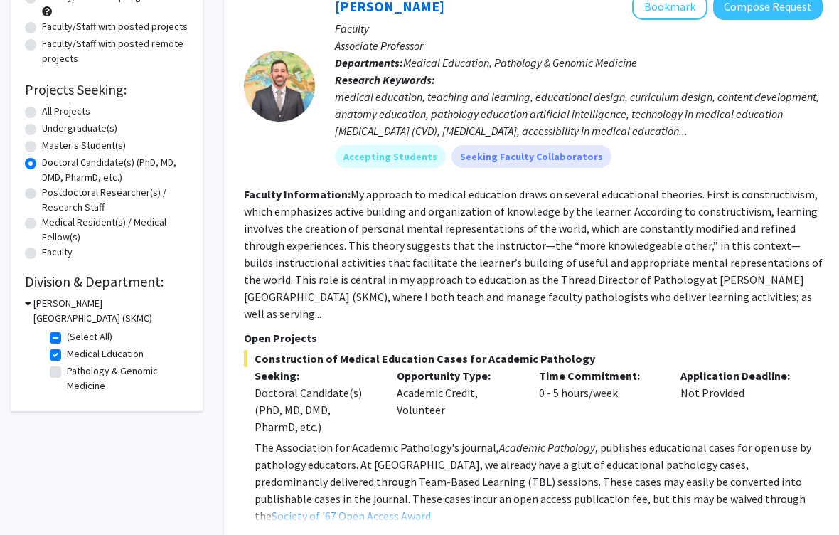
scroll to position [144, 0]
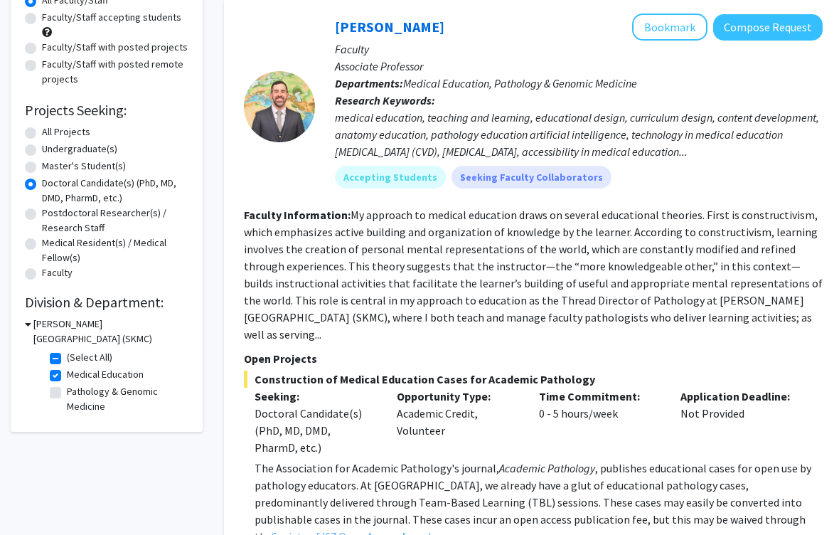
click at [67, 375] on label "Medical Education" at bounding box center [105, 374] width 77 height 15
click at [67, 375] on input "Medical Education" at bounding box center [71, 371] width 9 height 9
checkbox input "false"
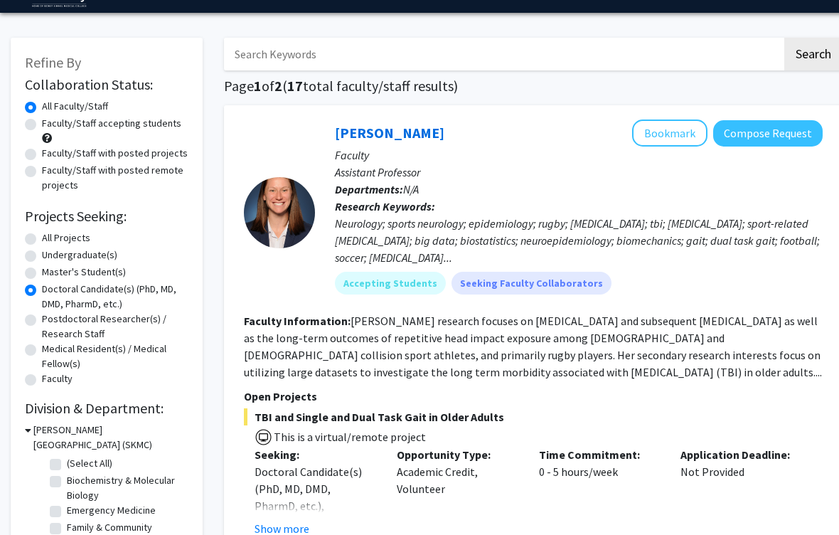
scroll to position [33, 0]
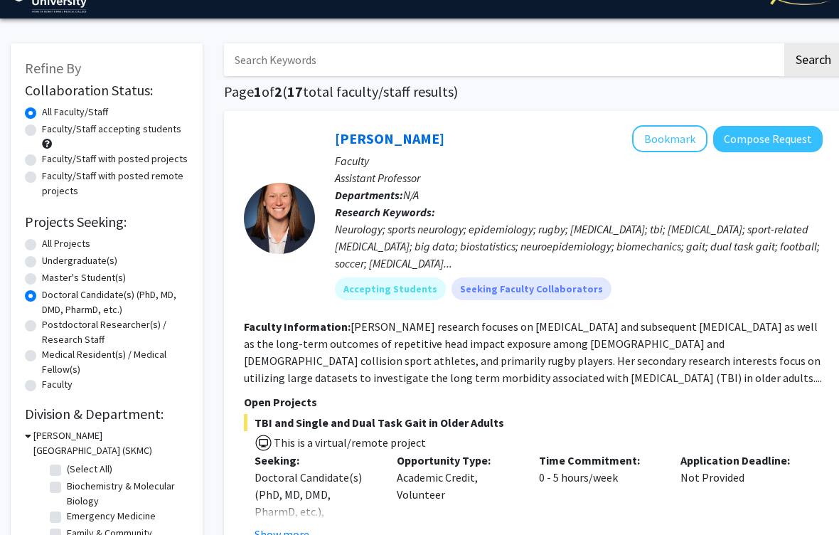
click at [38, 236] on div "All Projects" at bounding box center [107, 244] width 164 height 17
click at [42, 244] on label "All Projects" at bounding box center [66, 243] width 48 height 15
click at [42, 244] on input "All Projects" at bounding box center [46, 240] width 9 height 9
radio input "true"
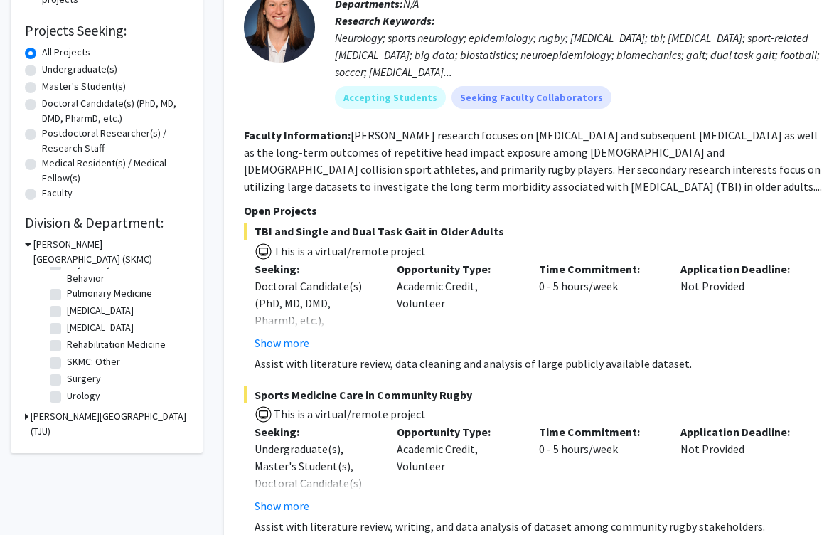
scroll to position [622, 0]
click at [67, 393] on label "Urology" at bounding box center [83, 396] width 33 height 15
click at [67, 393] on input "Urology" at bounding box center [71, 393] width 9 height 9
checkbox input "true"
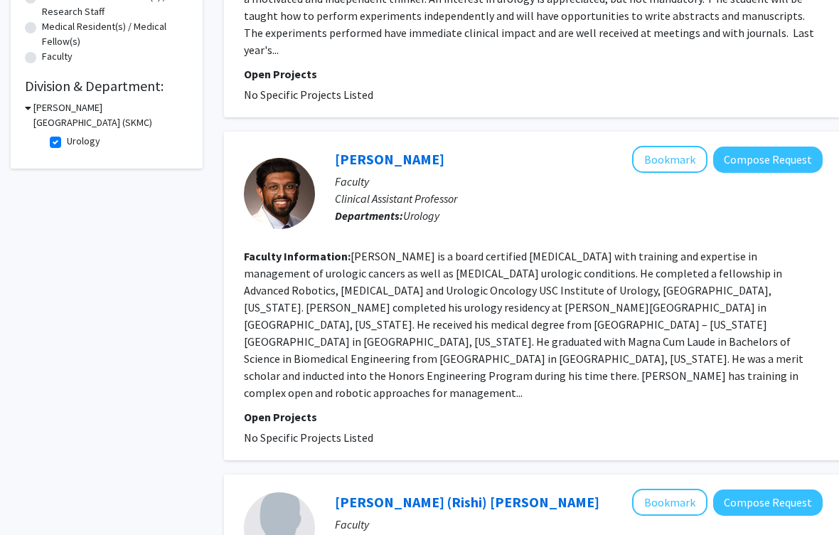
scroll to position [360, 0]
click at [363, 151] on link "[PERSON_NAME]" at bounding box center [390, 160] width 110 height 18
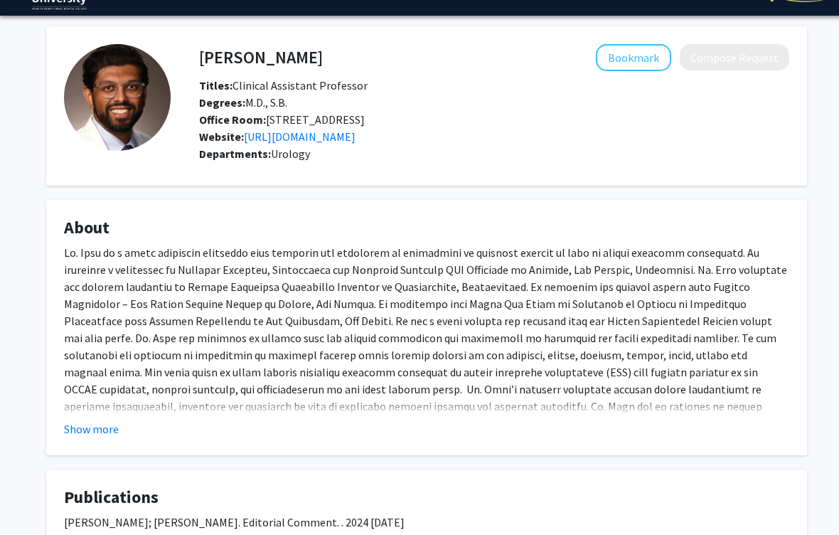
scroll to position [37, 0]
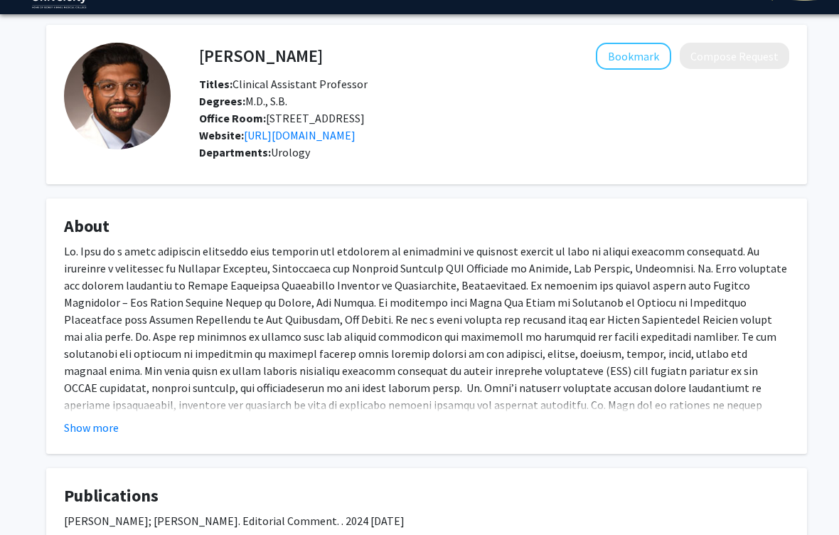
click at [112, 429] on button "Show more" at bounding box center [91, 427] width 55 height 17
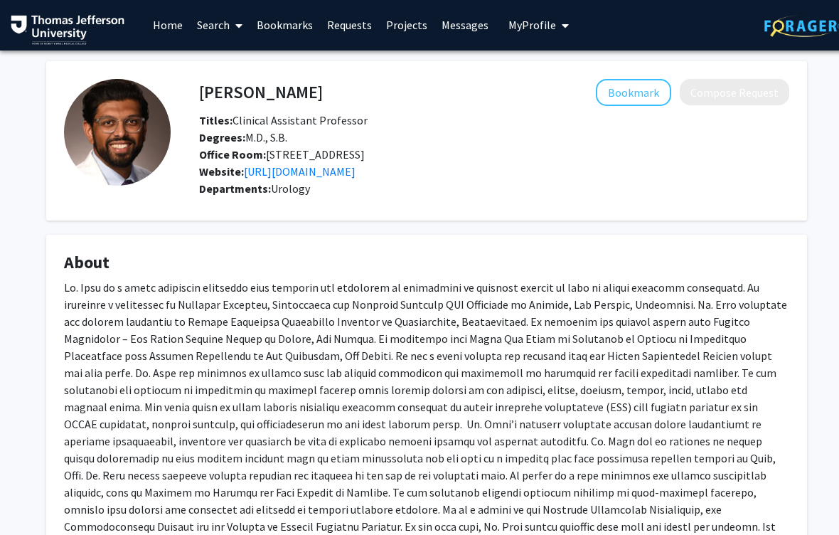
scroll to position [0, 0]
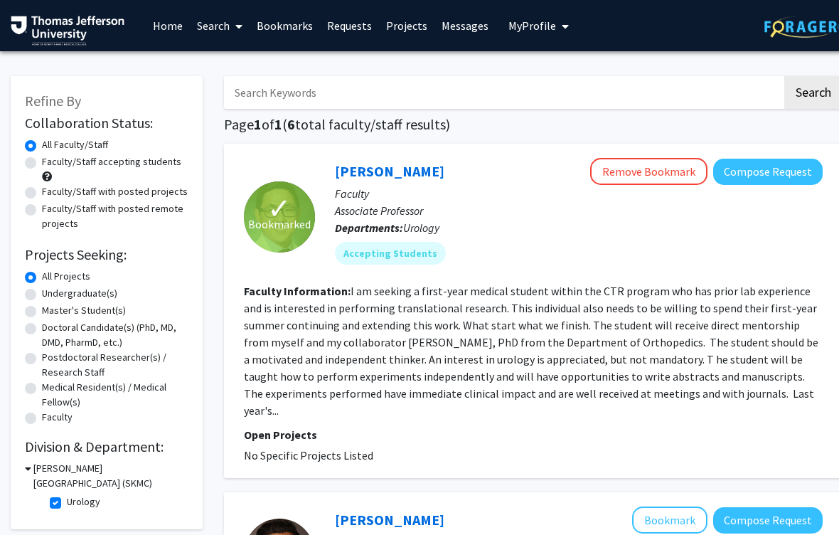
click at [397, 165] on link "[PERSON_NAME]" at bounding box center [390, 171] width 110 height 18
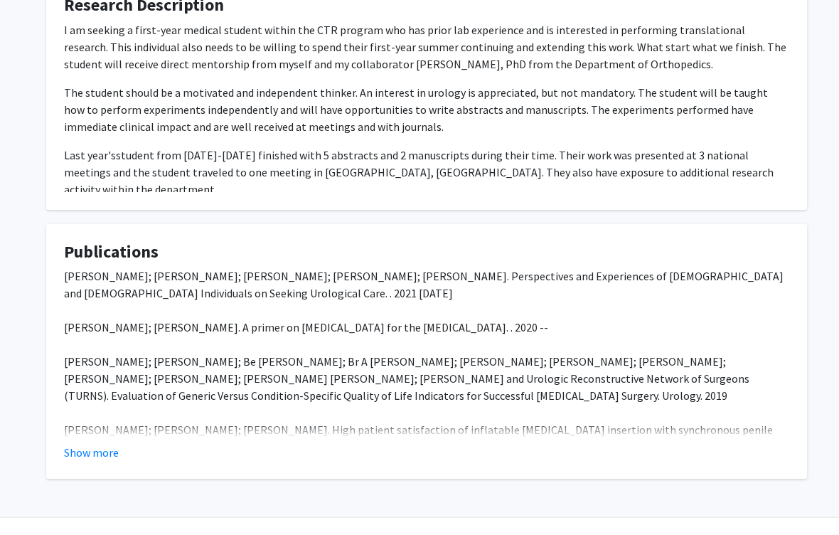
scroll to position [339, 0]
